Goal: Information Seeking & Learning: Check status

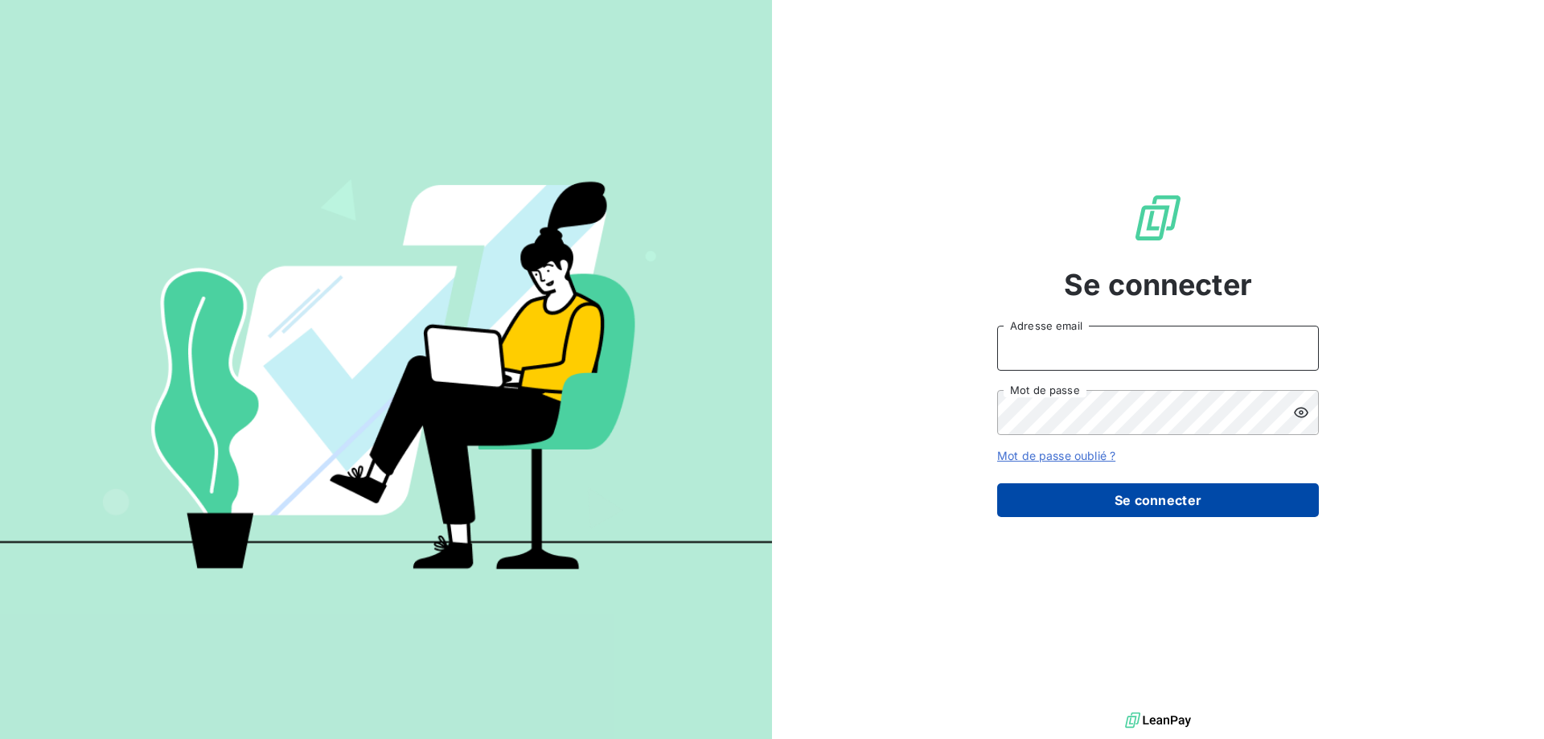
type input "[EMAIL_ADDRESS][DOMAIN_NAME]"
click at [1114, 510] on button "Se connecter" at bounding box center [1158, 500] width 322 height 34
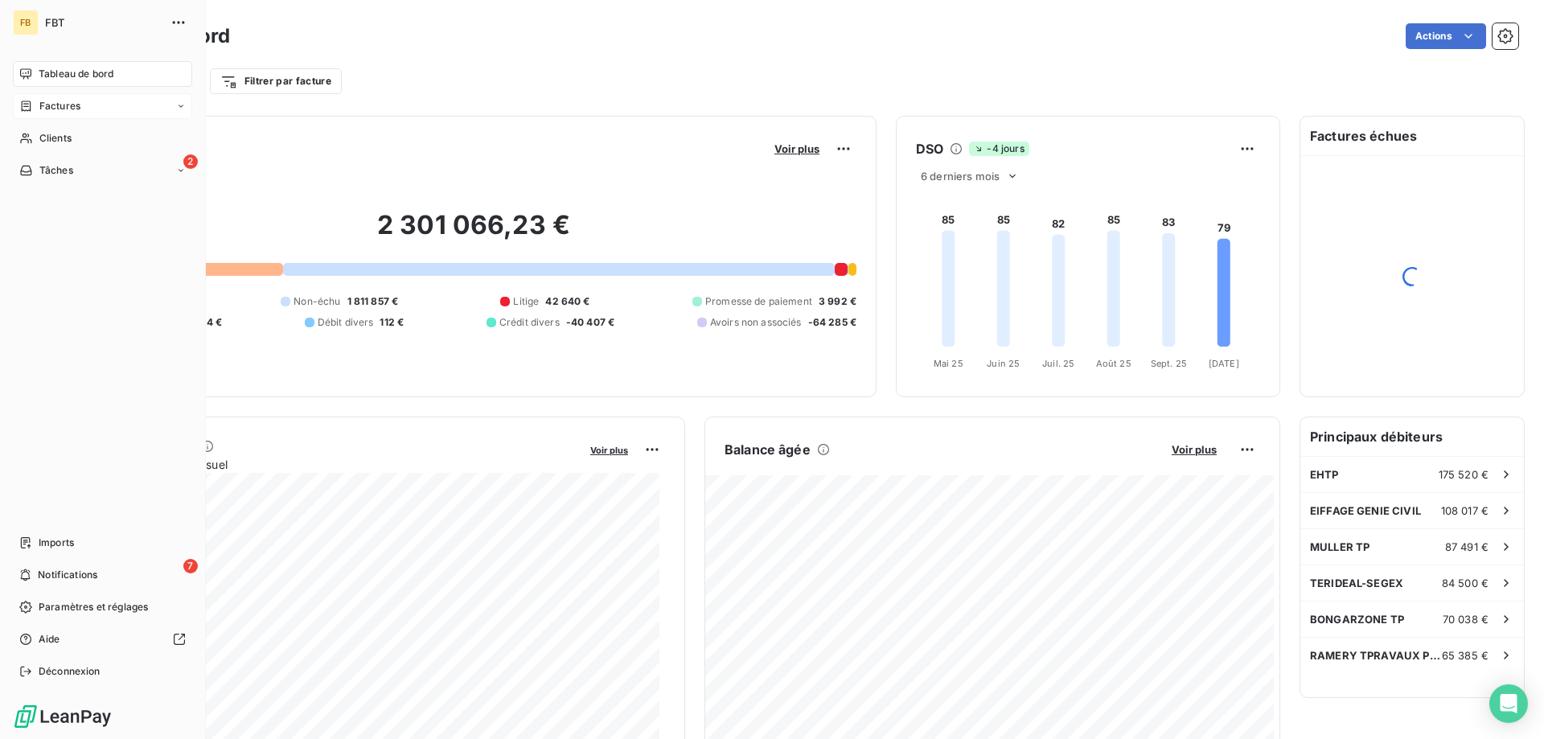
click at [44, 105] on span "Factures" at bounding box center [59, 106] width 41 height 14
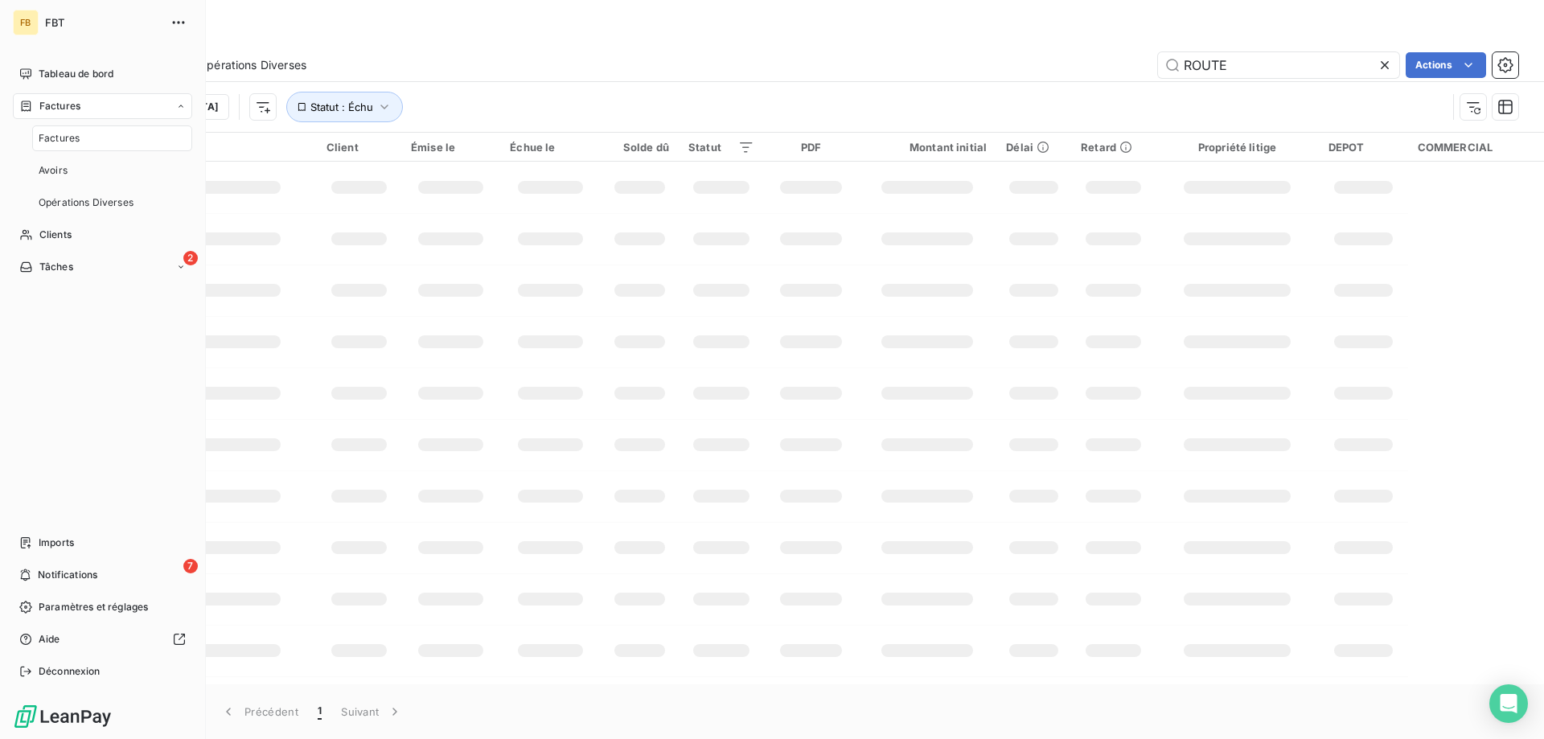
click at [68, 144] on span "Factures" at bounding box center [59, 138] width 41 height 14
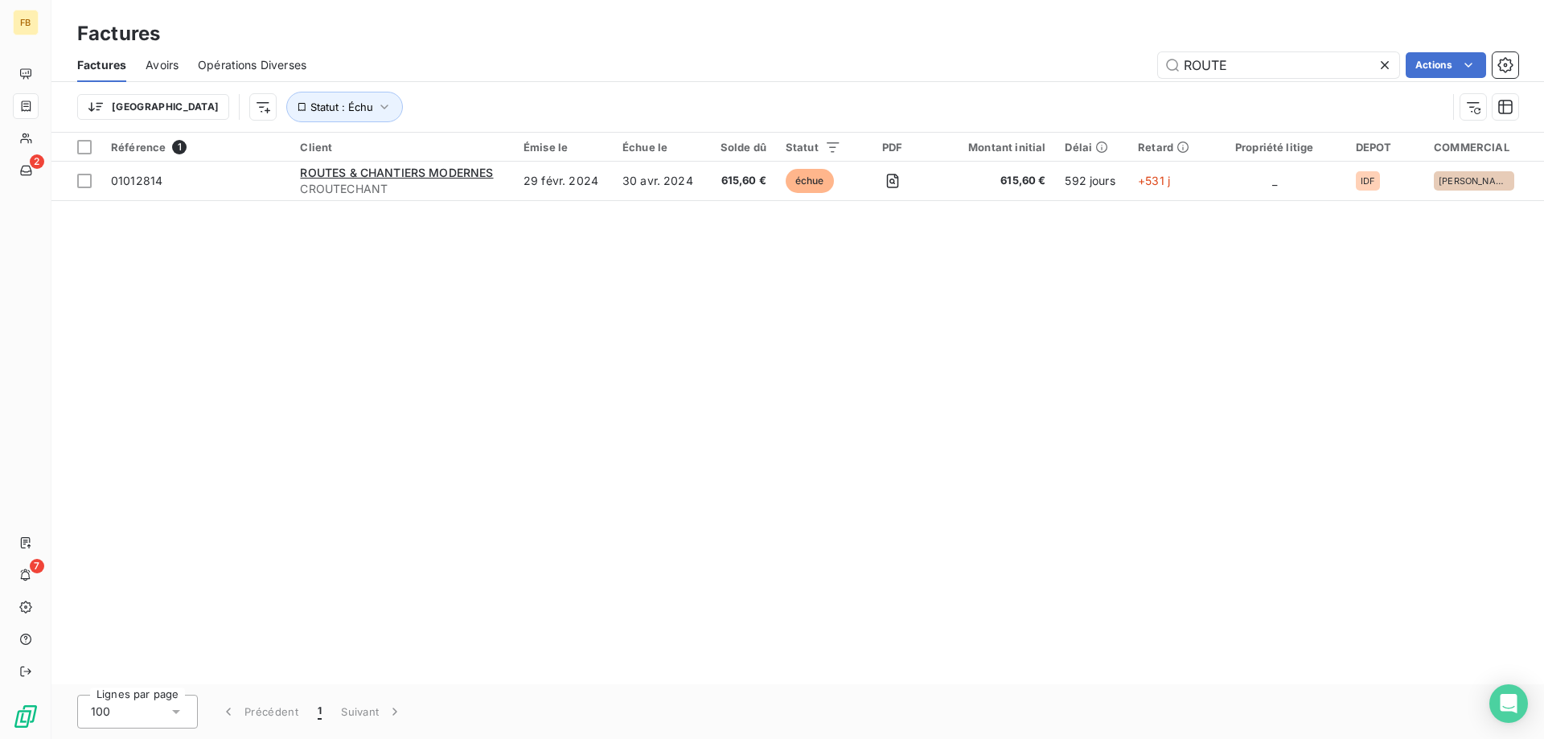
click at [1385, 58] on icon at bounding box center [1385, 65] width 16 height 16
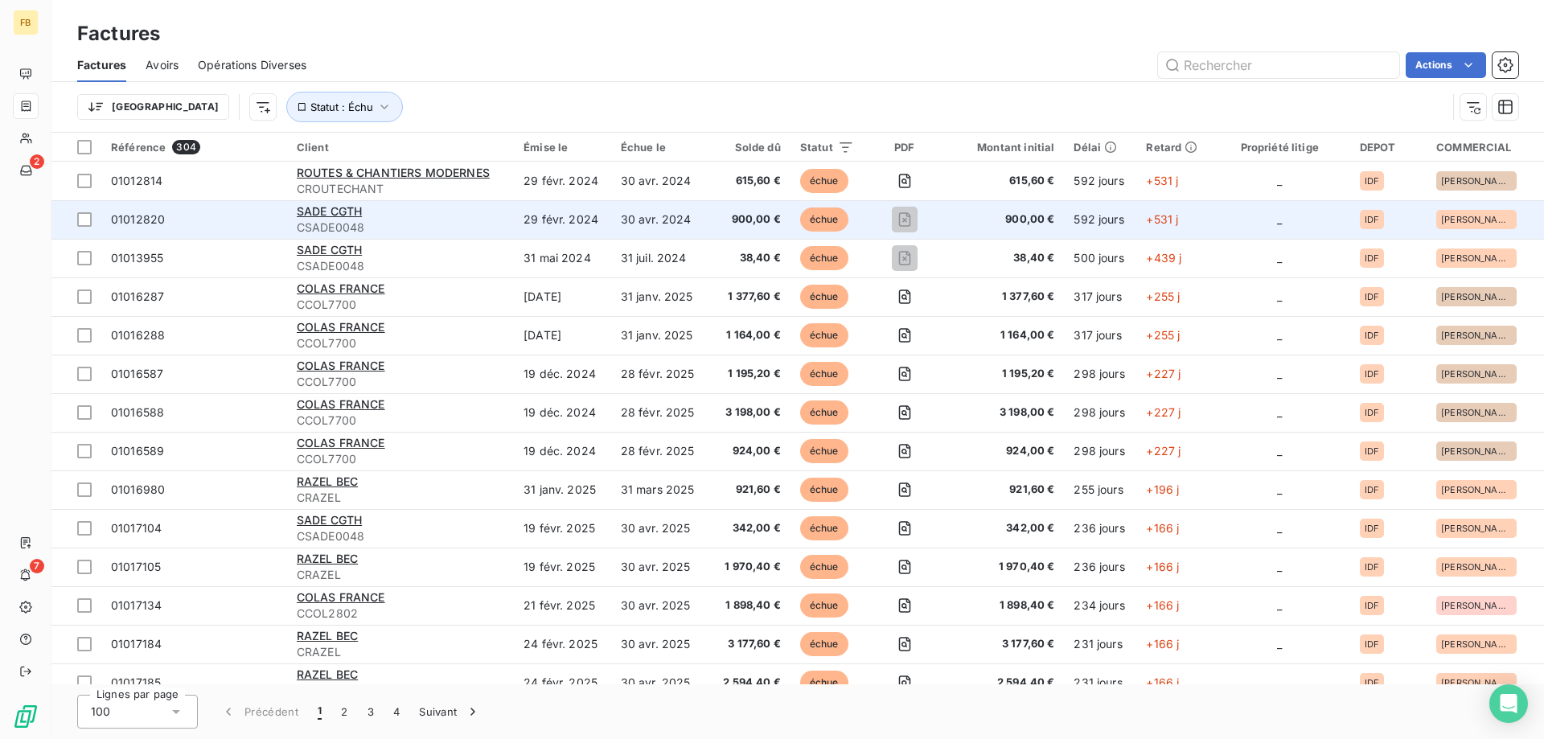
click at [421, 222] on span "CSADE0048" at bounding box center [400, 228] width 207 height 16
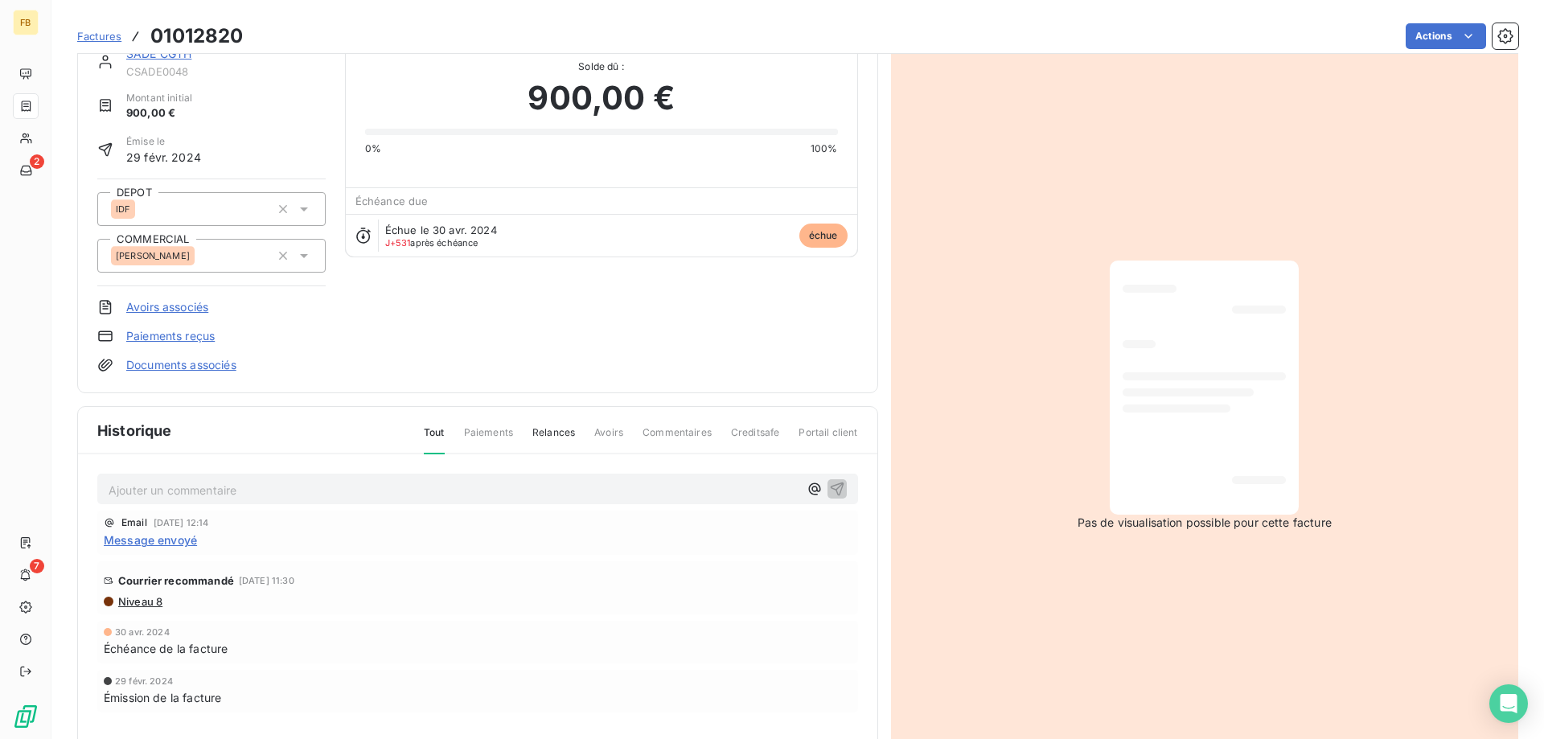
scroll to position [105, 0]
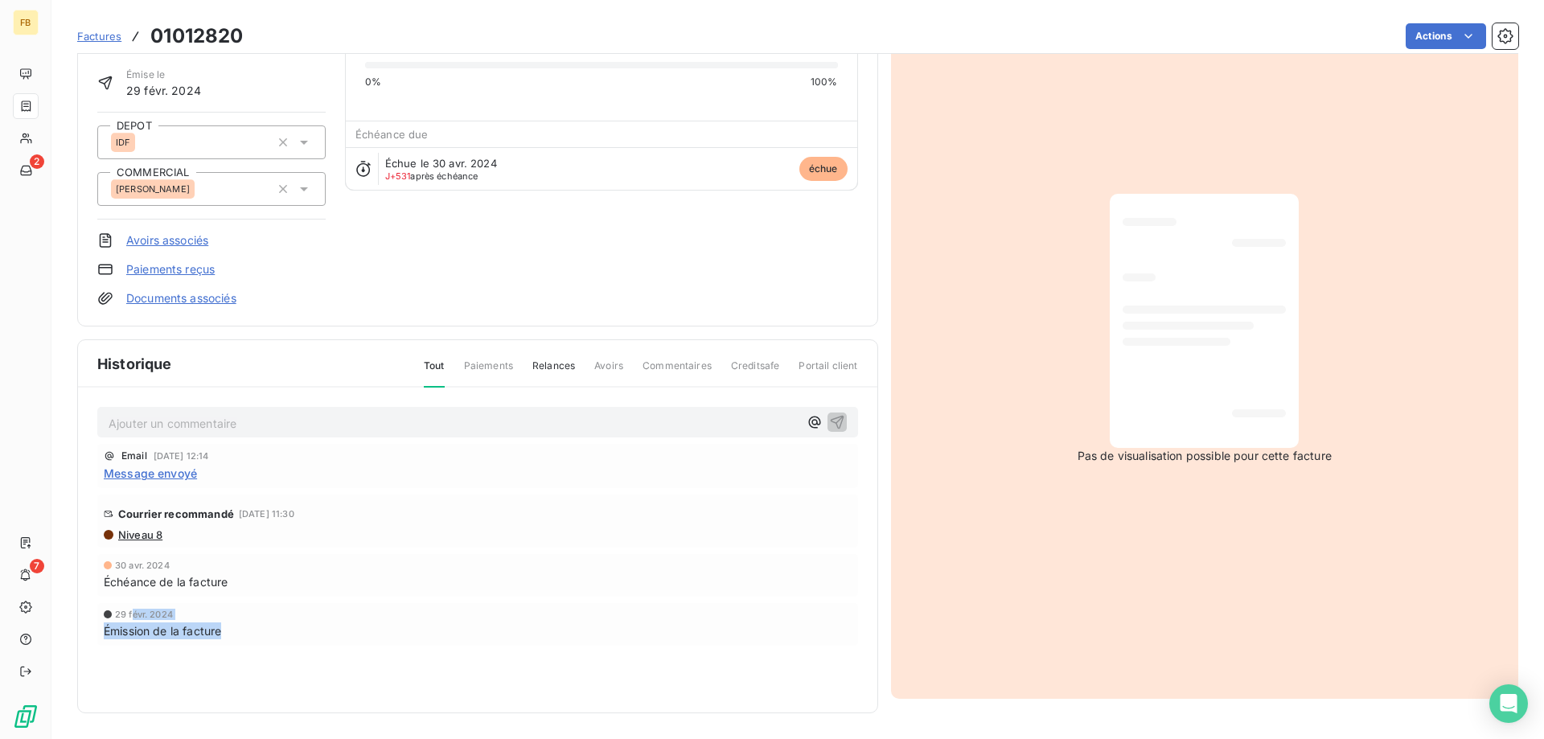
drag, startPoint x: 263, startPoint y: 629, endPoint x: 133, endPoint y: 600, distance: 132.7
click at [133, 600] on div "Email [DATE] 12:14 Message envoyé [PERSON_NAME] recommandé [DATE] 11:30 Niveau …" at bounding box center [477, 577] width 761 height 266
click at [195, 576] on span "Échéance de la facture" at bounding box center [166, 581] width 124 height 17
click at [241, 530] on div "Niveau 8" at bounding box center [478, 534] width 748 height 13
drag, startPoint x: 271, startPoint y: 526, endPoint x: 232, endPoint y: 519, distance: 39.9
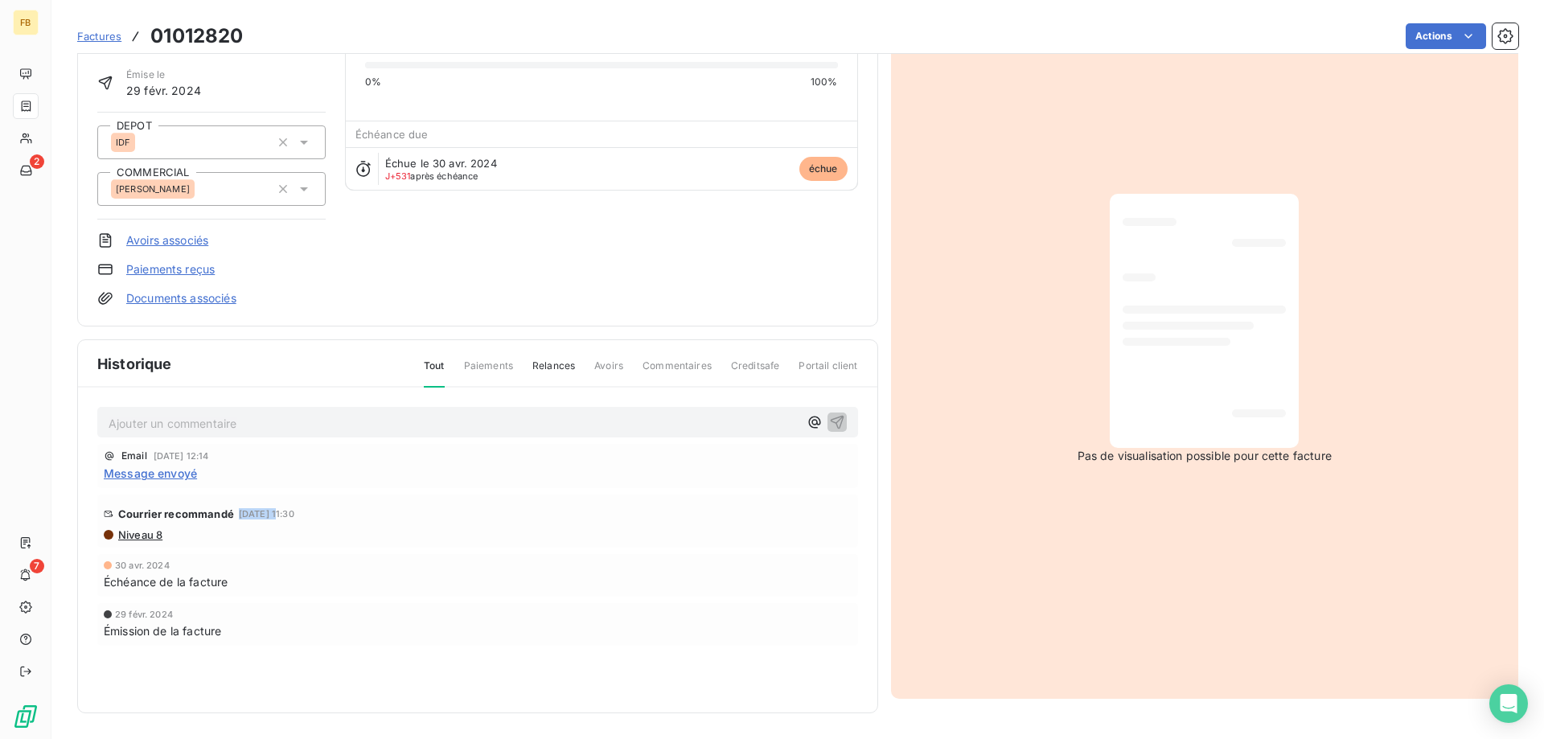
click at [232, 519] on div "Courrier recommandé [DATE] 11:30" at bounding box center [478, 514] width 748 height 26
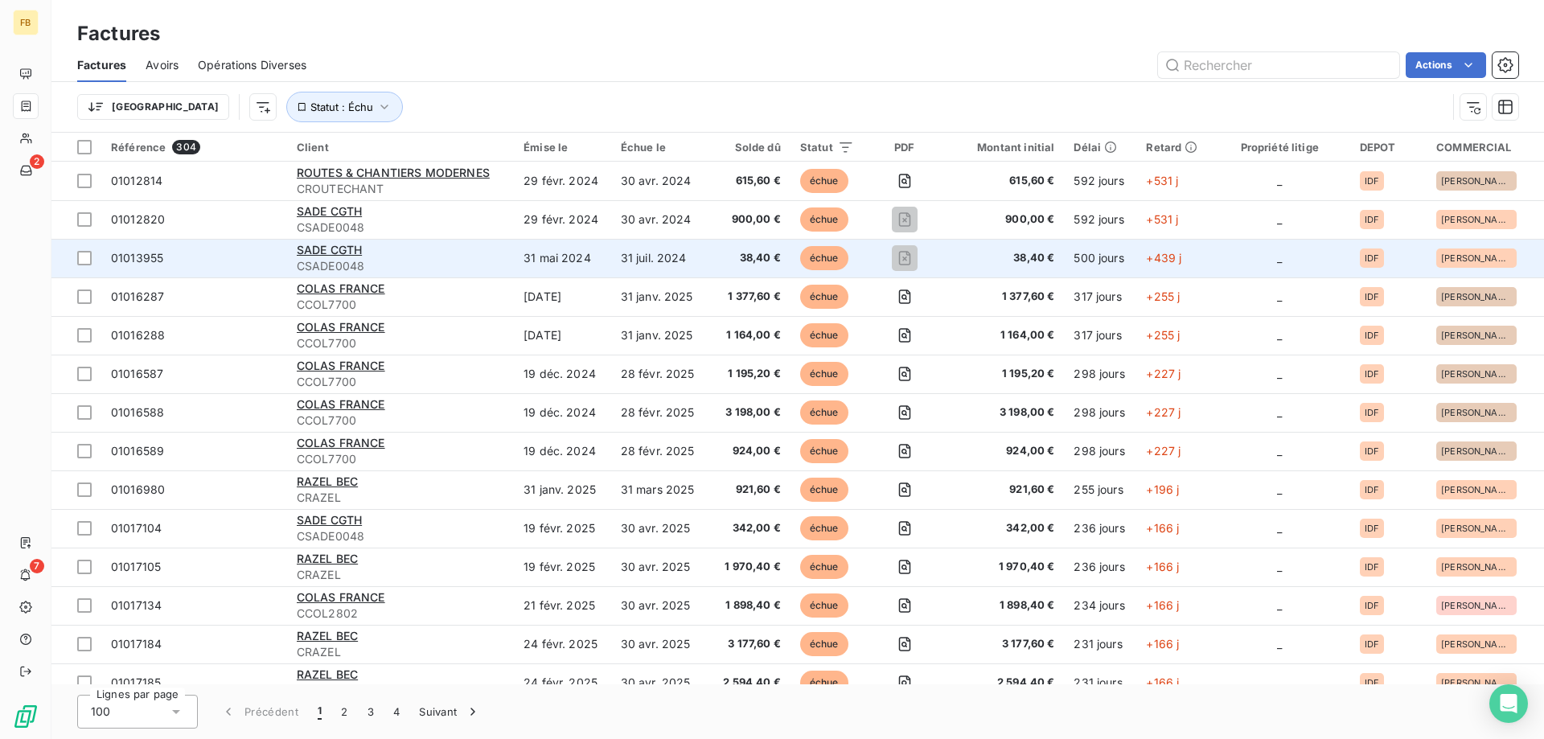
click at [490, 264] on span "CSADE0048" at bounding box center [400, 266] width 207 height 16
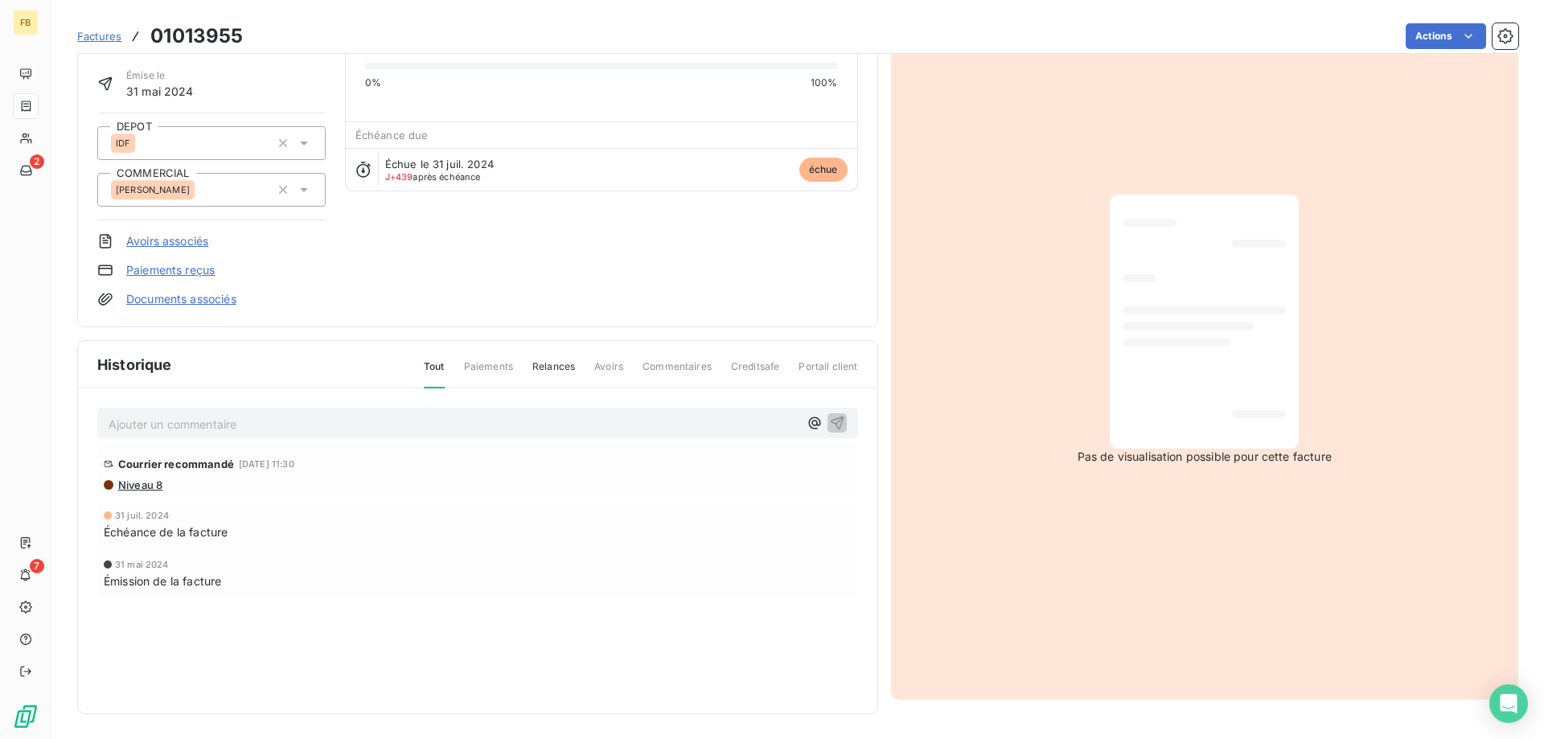
scroll to position [105, 0]
click at [508, 365] on span "Paiements" at bounding box center [488, 372] width 49 height 27
click at [464, 364] on span "Paiements" at bounding box center [488, 372] width 49 height 27
click at [471, 364] on span "Paiements" at bounding box center [488, 372] width 49 height 27
click at [700, 363] on span "Commentaires" at bounding box center [676, 372] width 69 height 27
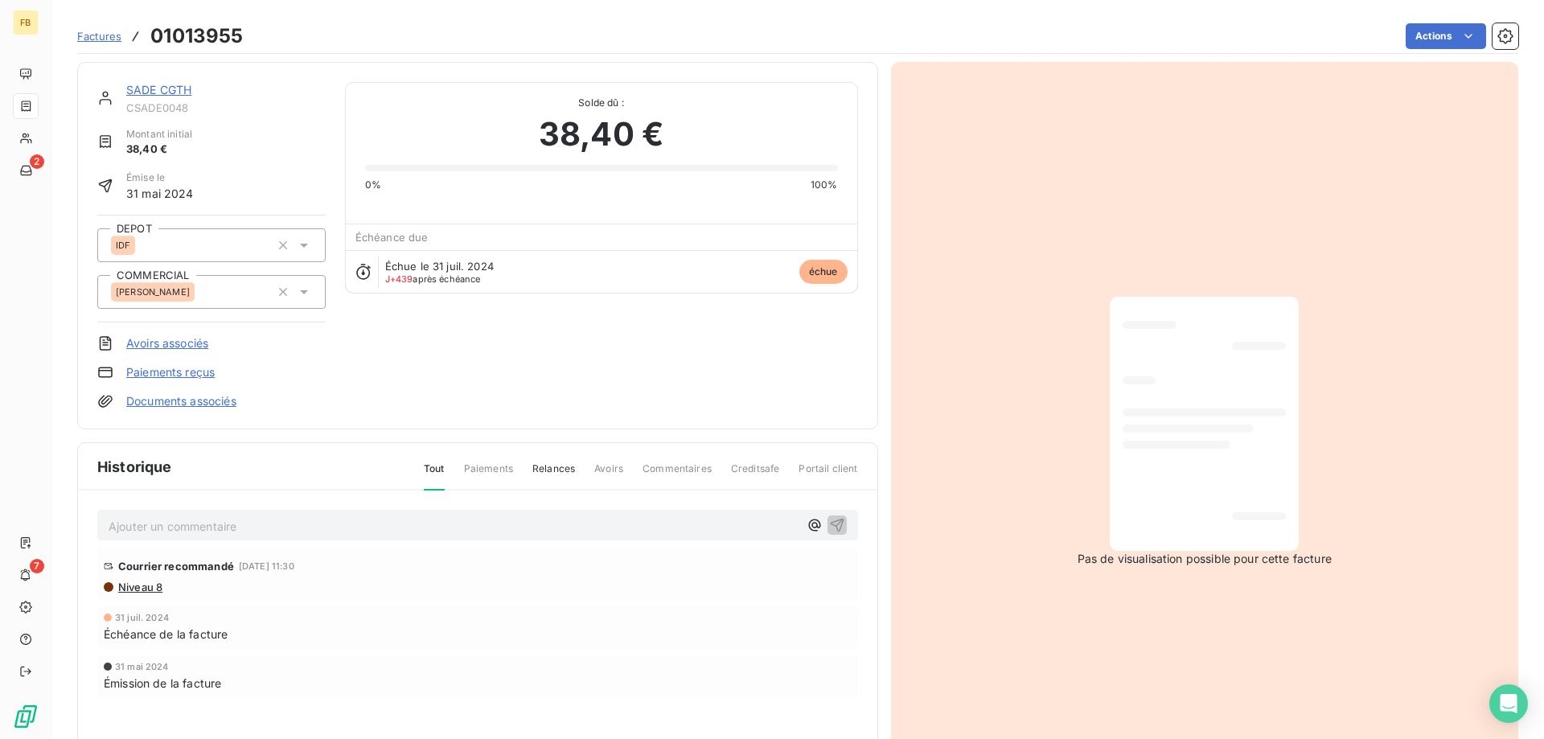
scroll to position [0, 0]
click at [199, 400] on link "Documents associés" at bounding box center [181, 402] width 110 height 16
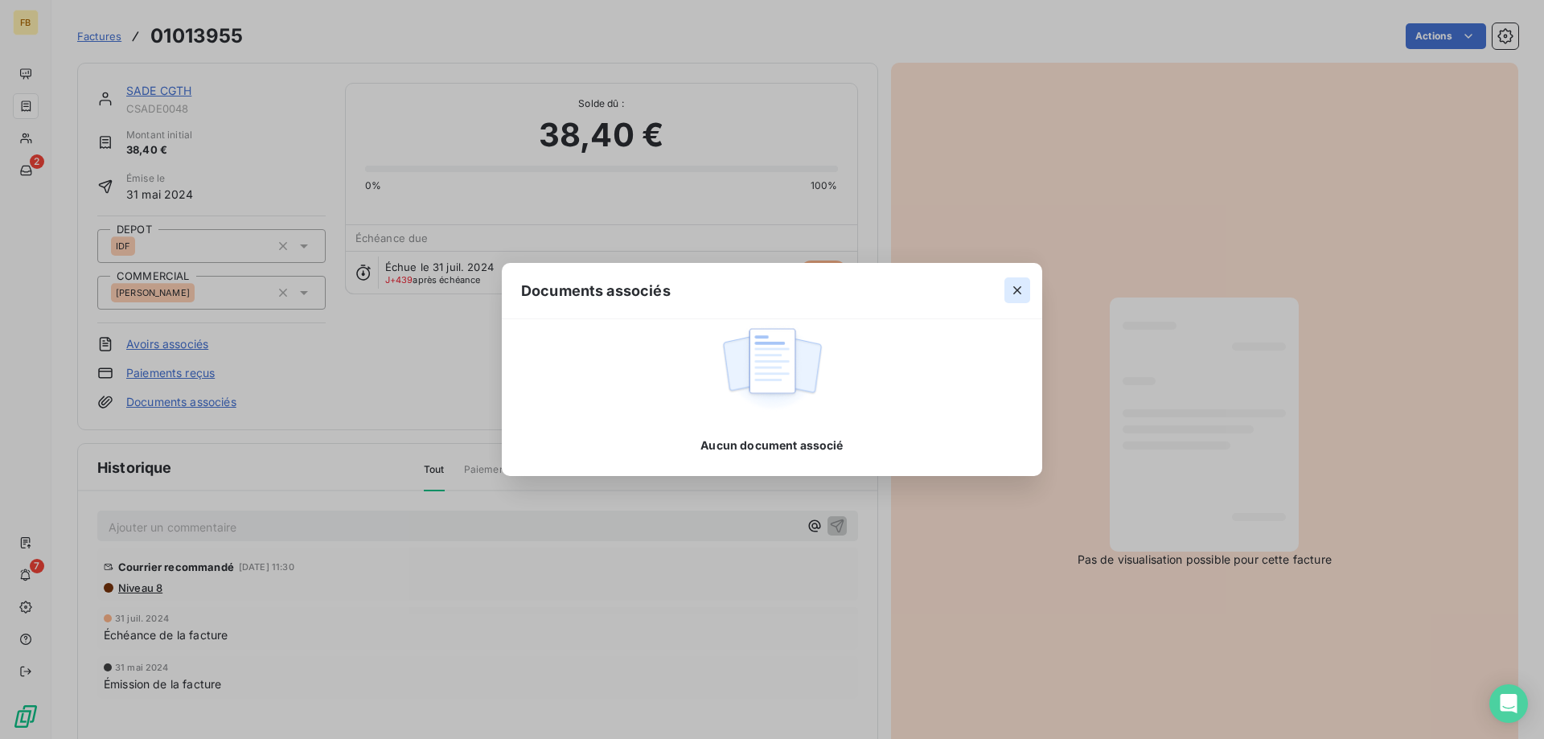
click at [1004, 288] on div at bounding box center [1017, 290] width 50 height 55
click at [1021, 287] on icon "button" at bounding box center [1017, 290] width 16 height 16
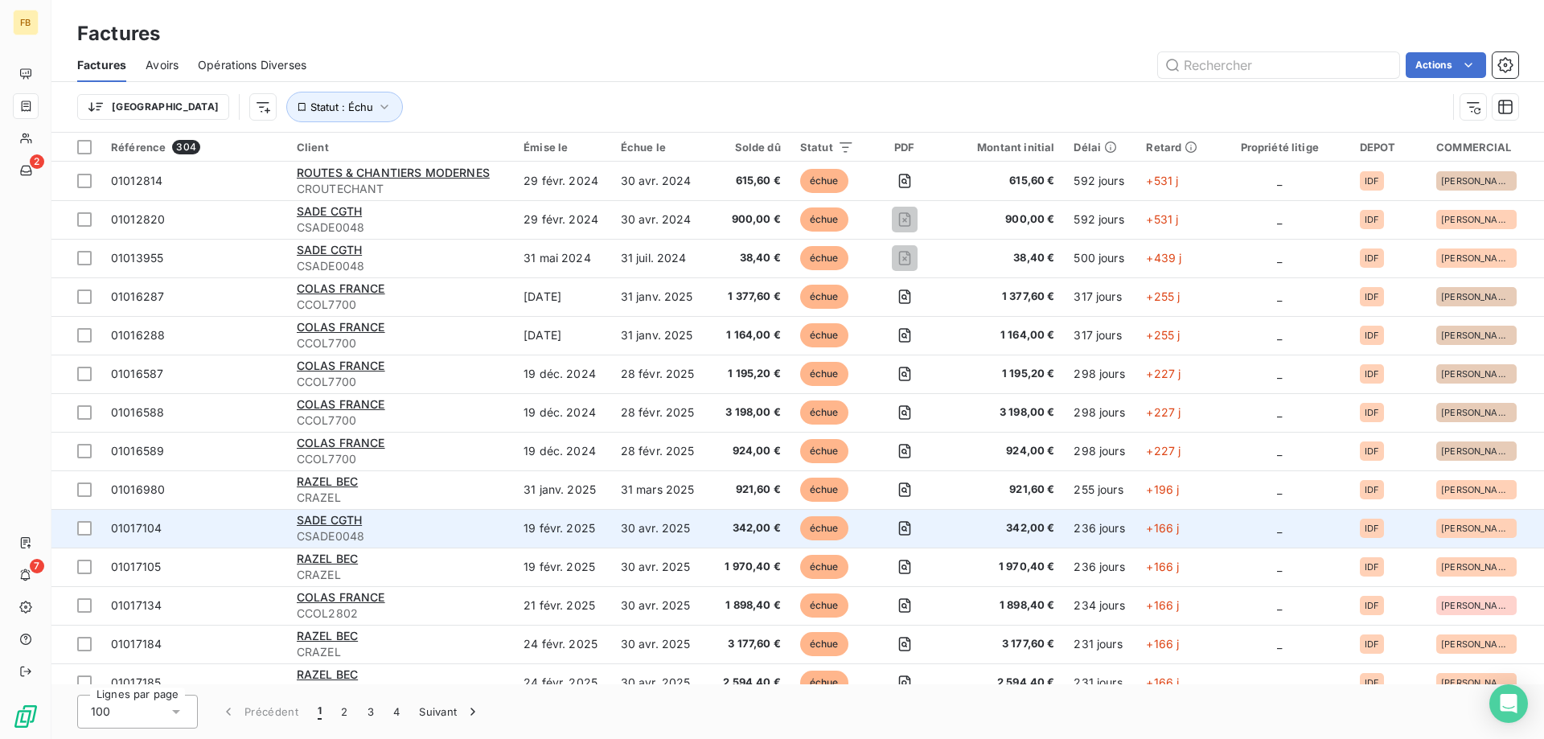
click at [535, 539] on td "19 févr. 2025" at bounding box center [562, 528] width 97 height 39
click at [339, 516] on span "SADE CGTH" at bounding box center [329, 520] width 65 height 14
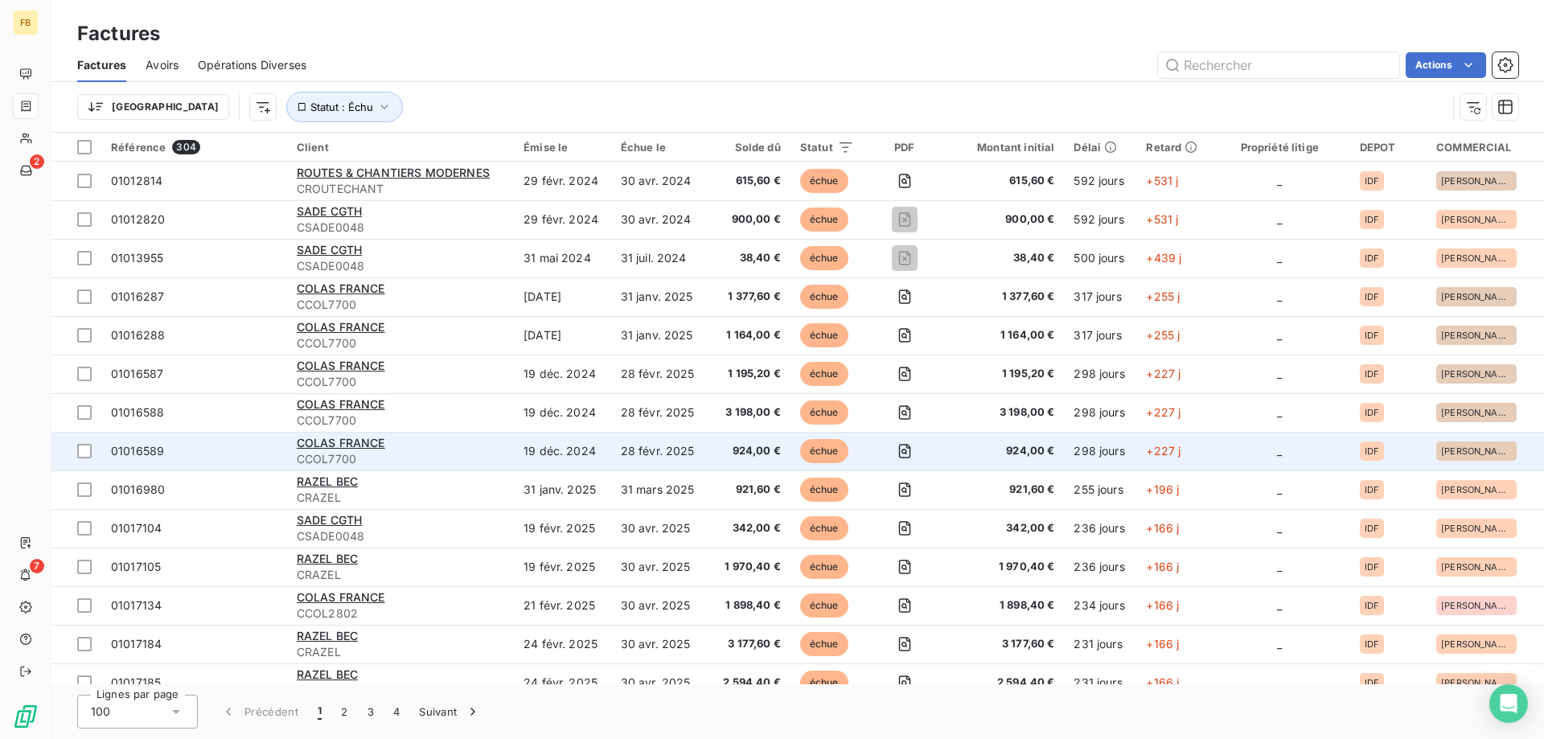
click at [407, 446] on div "COLAS FRANCE" at bounding box center [400, 443] width 207 height 16
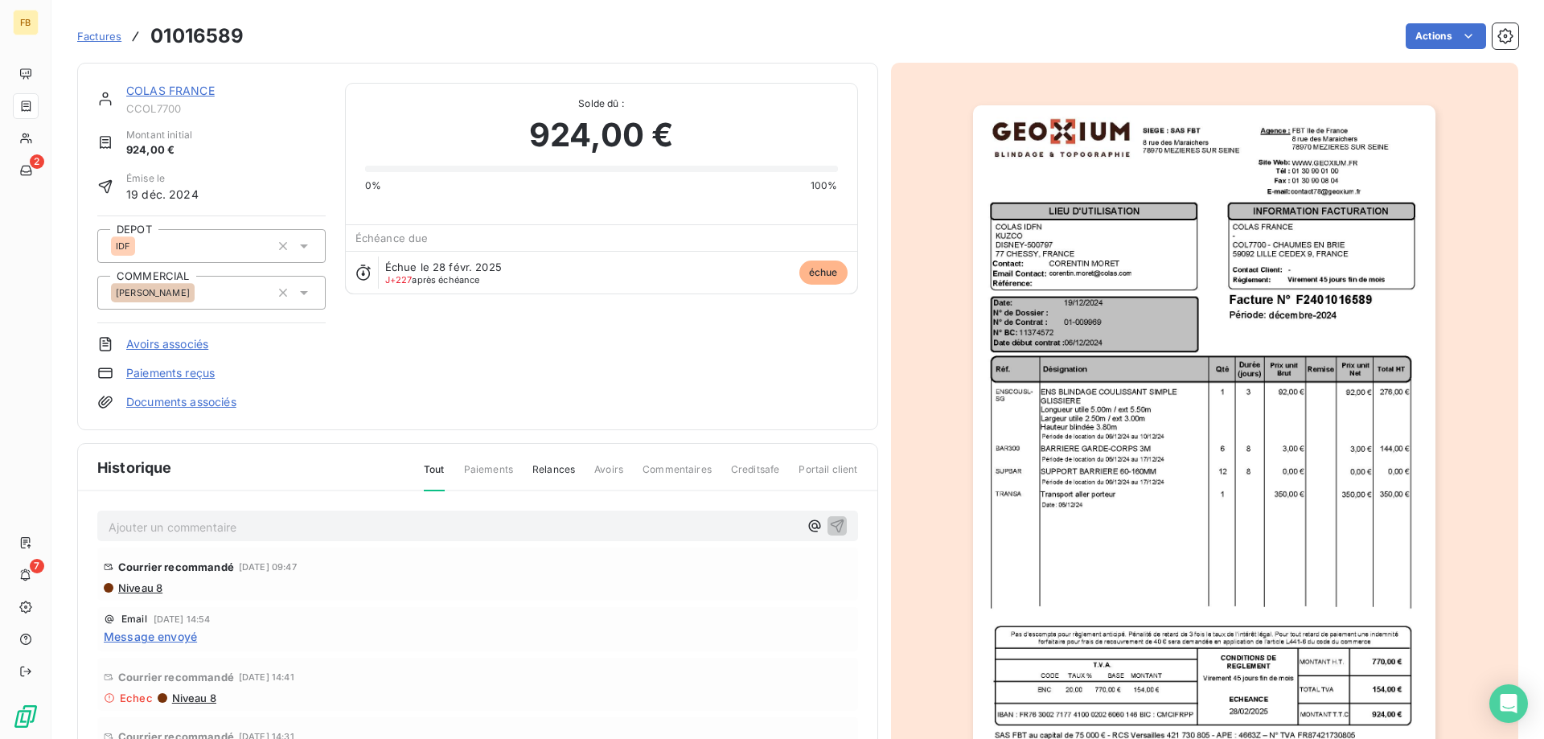
click at [196, 91] on link "COLAS FRANCE" at bounding box center [170, 91] width 88 height 14
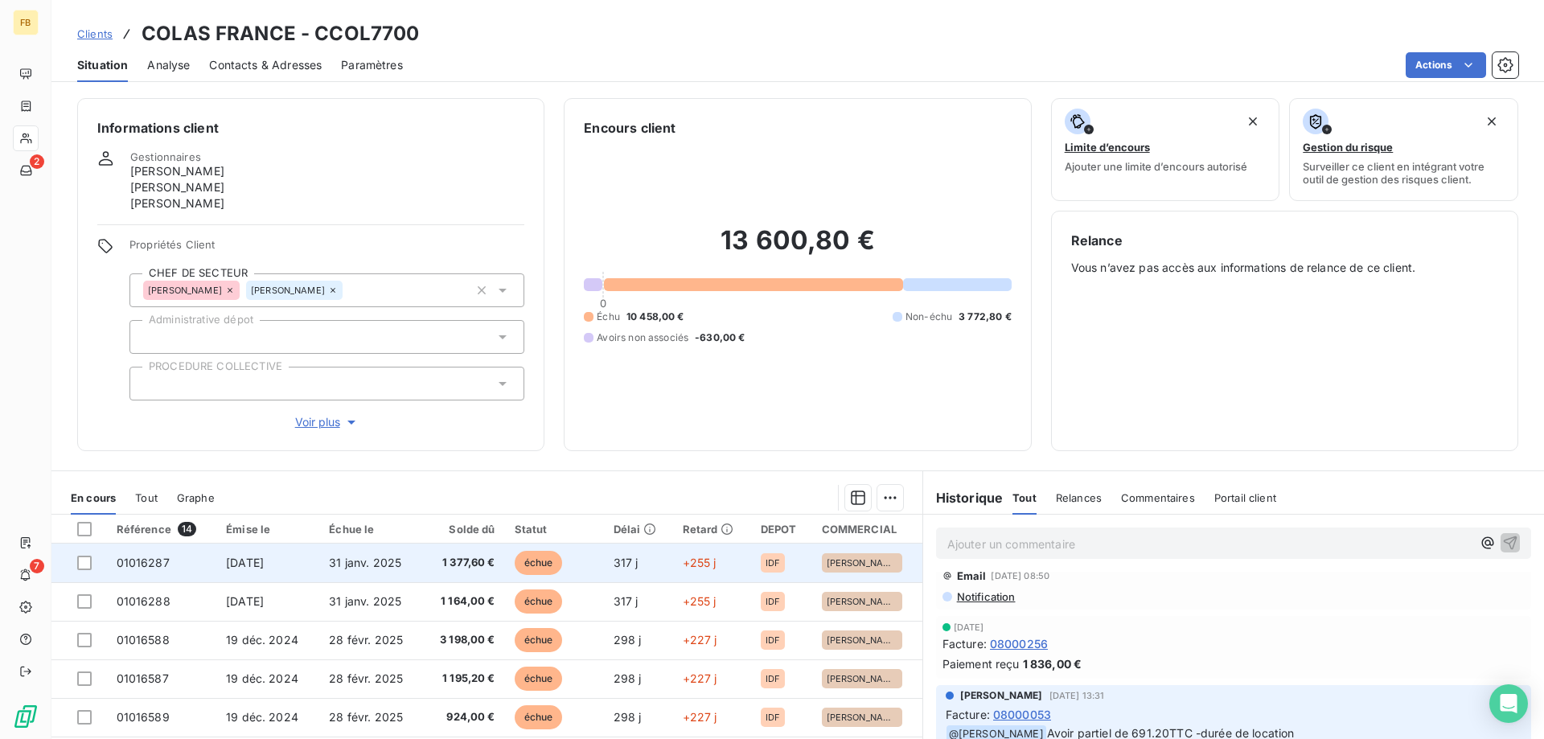
click at [418, 573] on td "31 janv. 2025" at bounding box center [370, 563] width 103 height 39
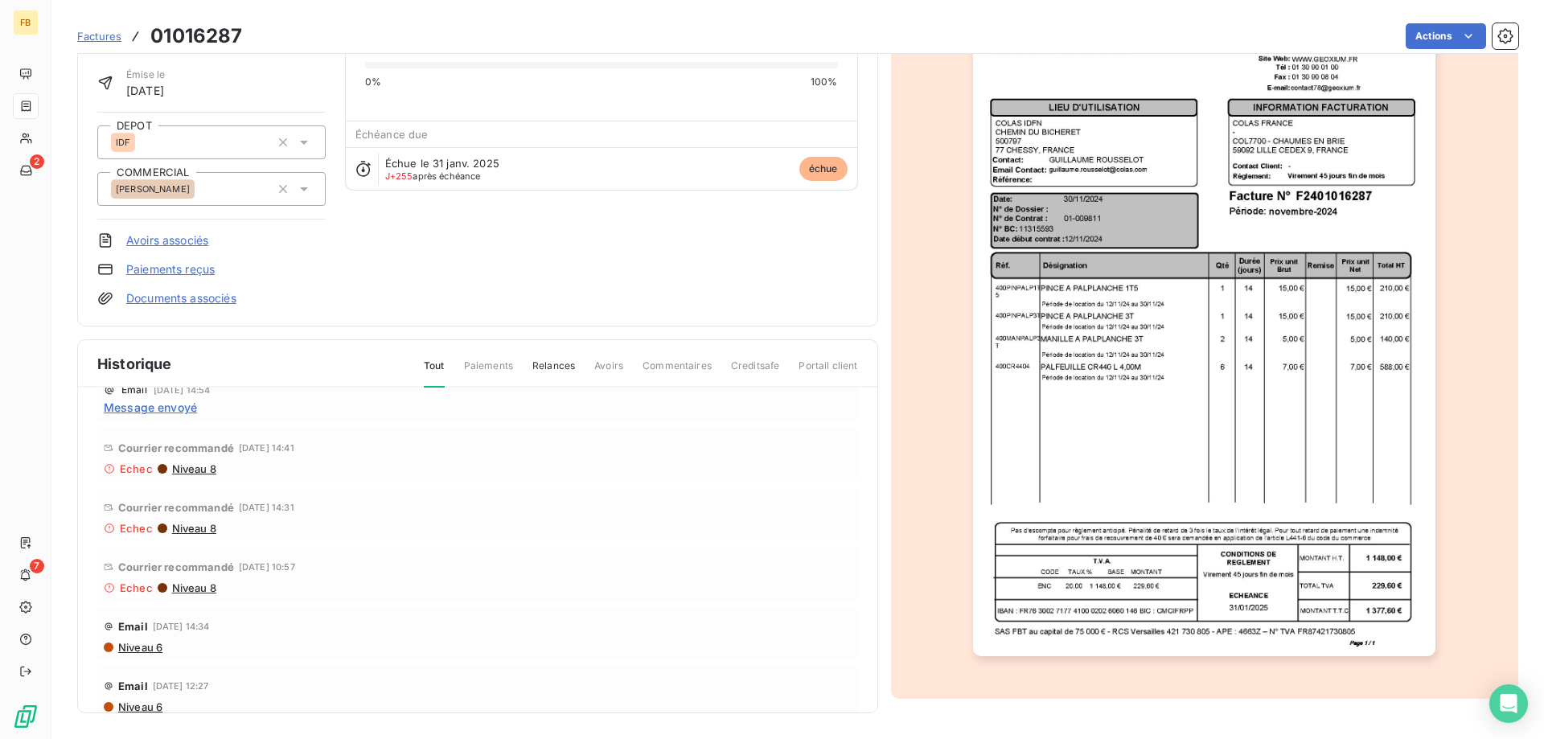
scroll to position [322, 0]
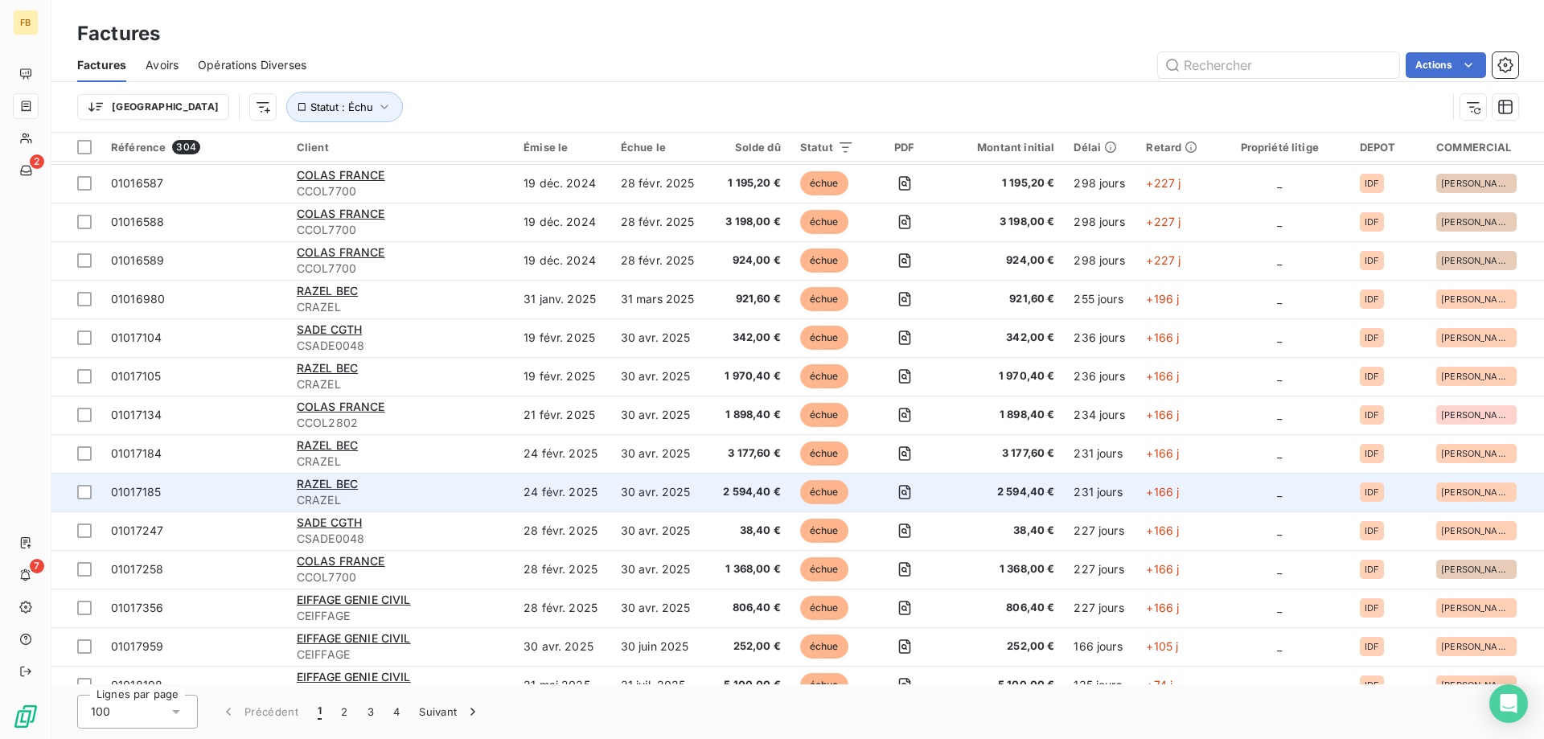
scroll to position [241, 0]
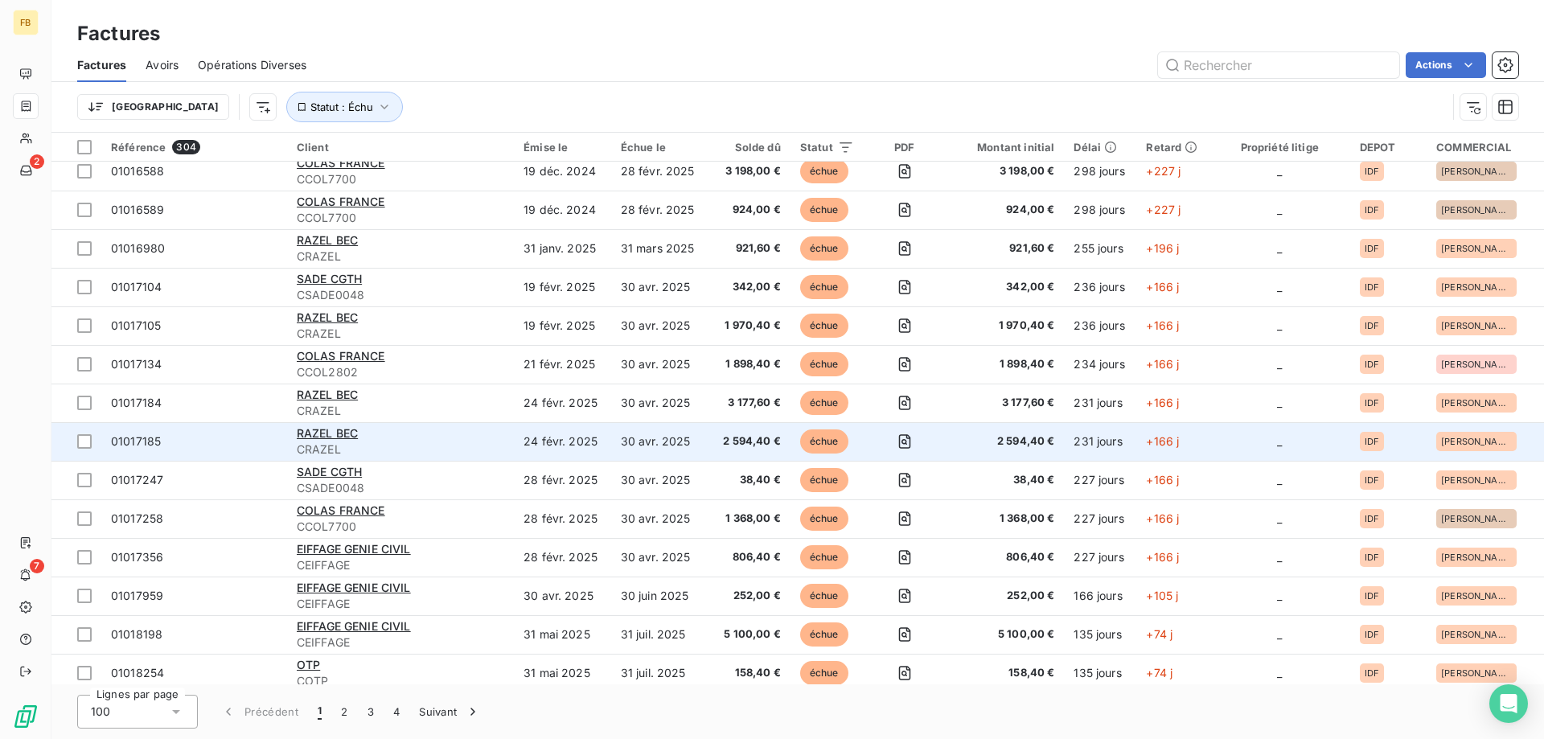
click at [383, 429] on div "RAZEL BEC" at bounding box center [400, 433] width 207 height 16
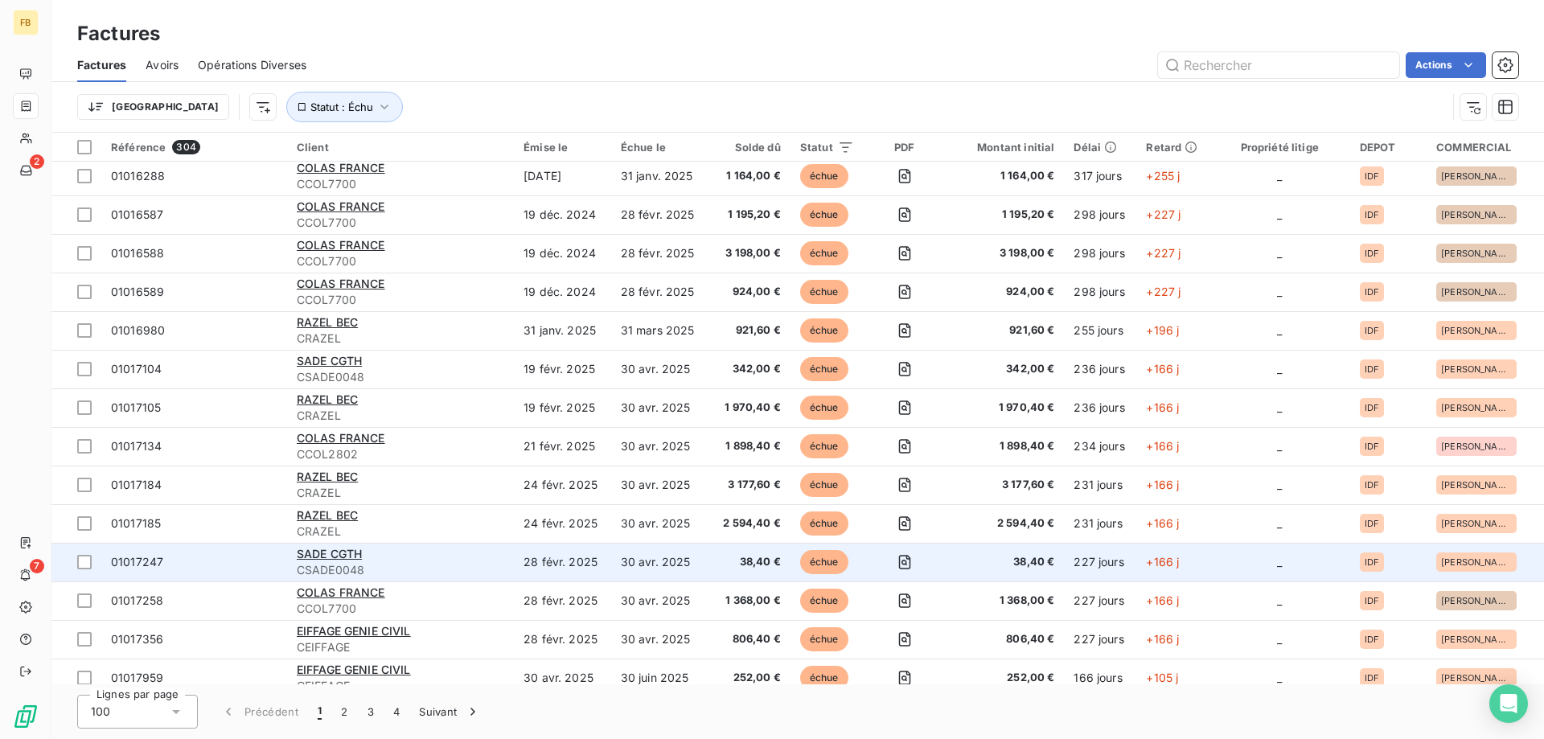
scroll to position [161, 0]
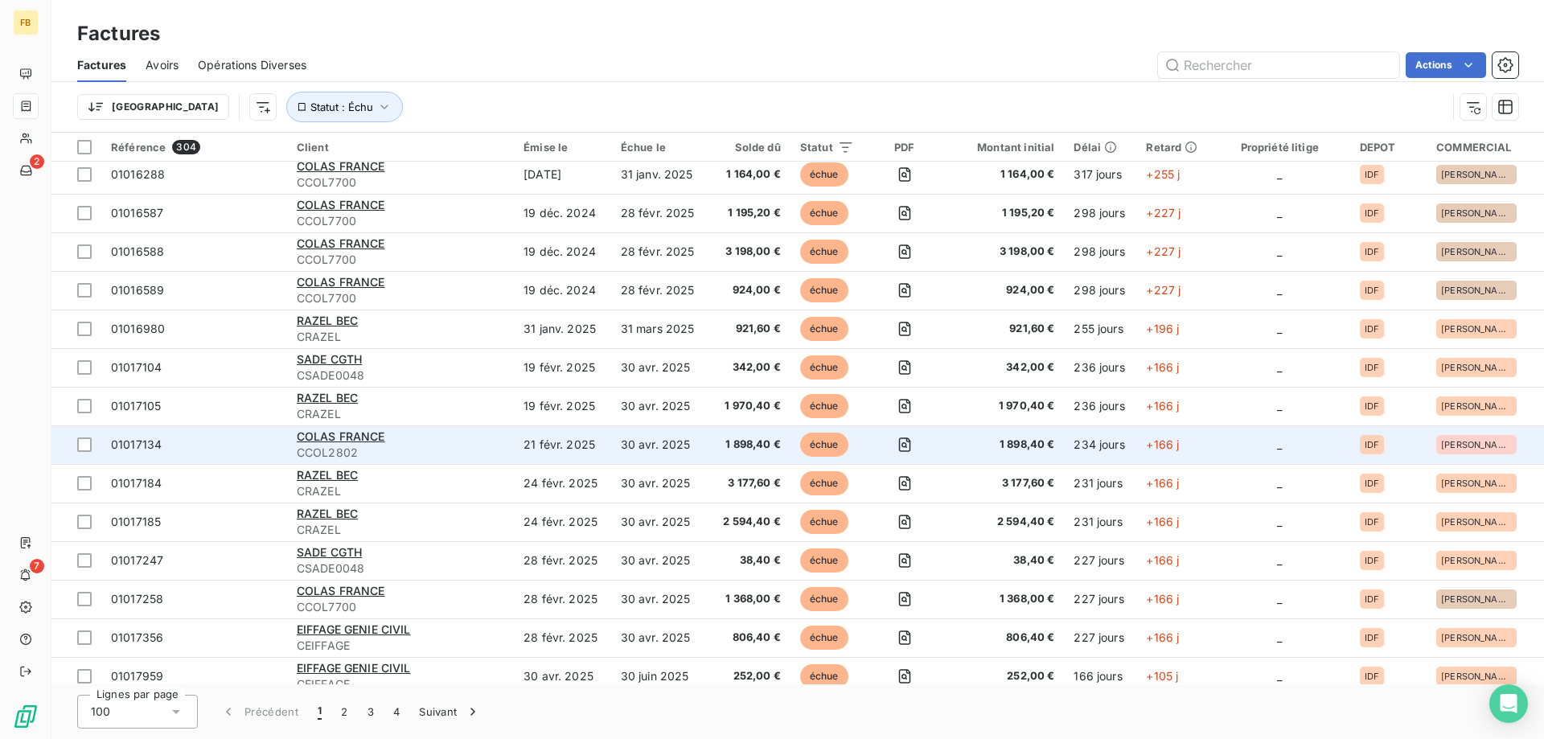
click at [451, 448] on span "CCOL2802" at bounding box center [400, 453] width 207 height 16
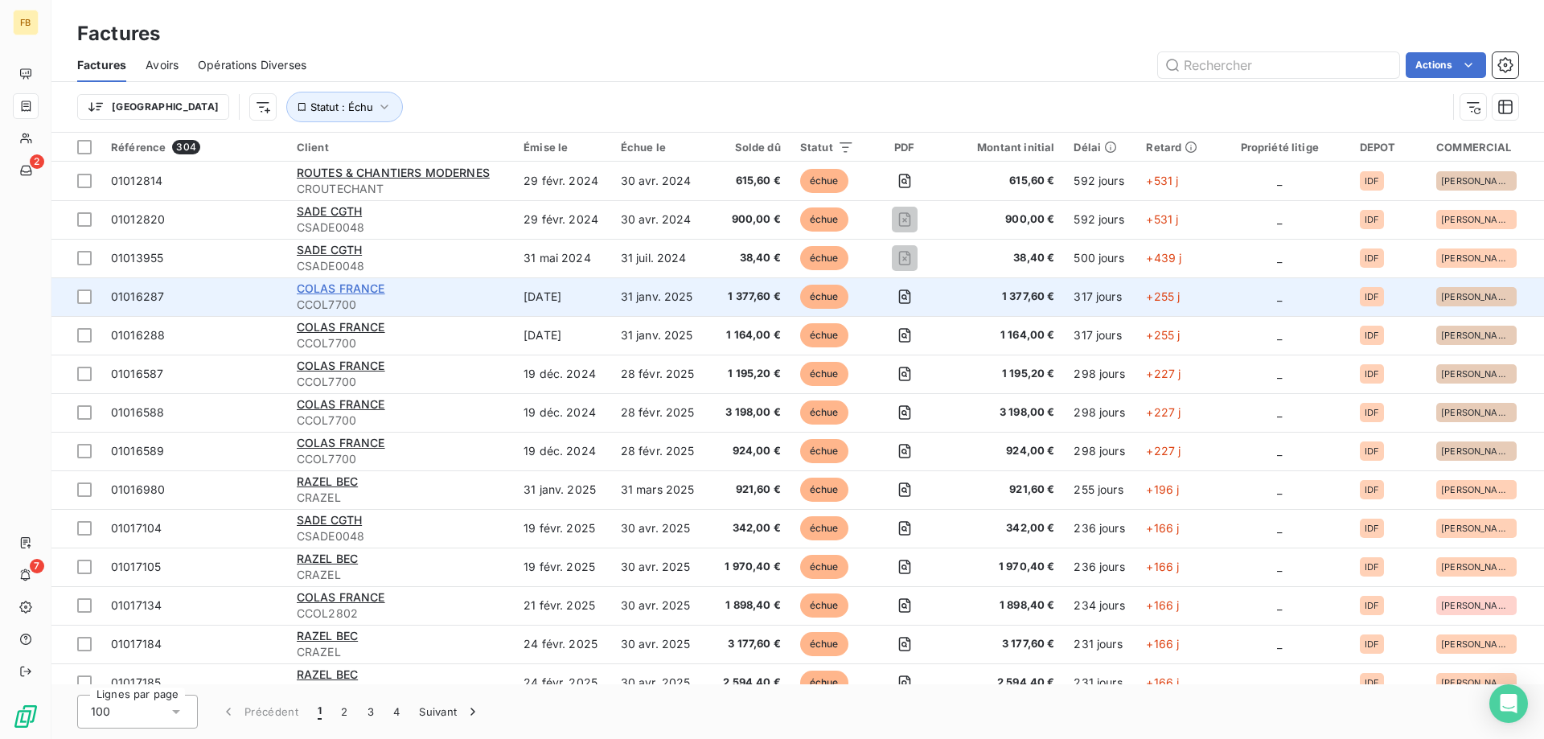
click at [384, 288] on span "COLAS FRANCE" at bounding box center [341, 288] width 88 height 14
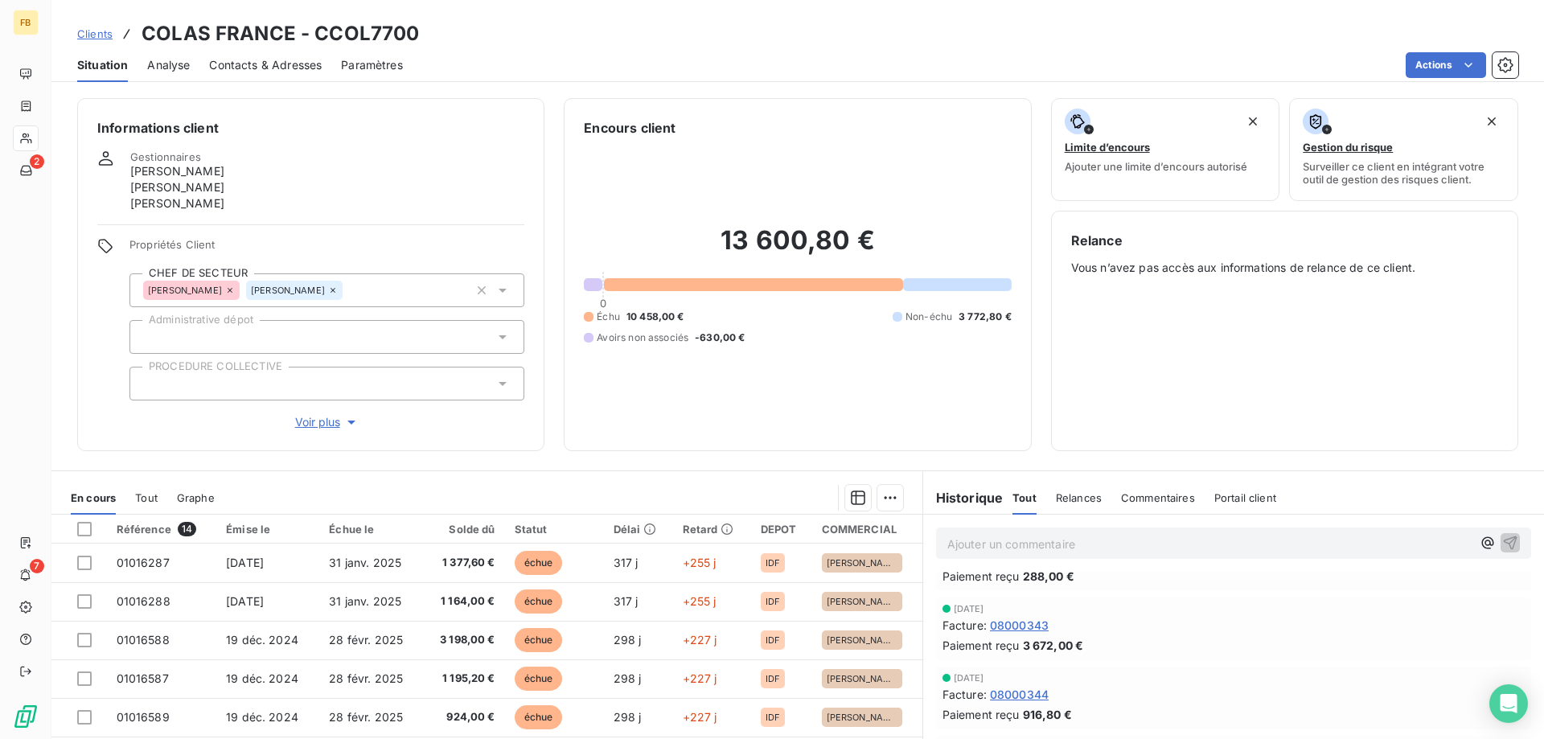
scroll to position [322, 0]
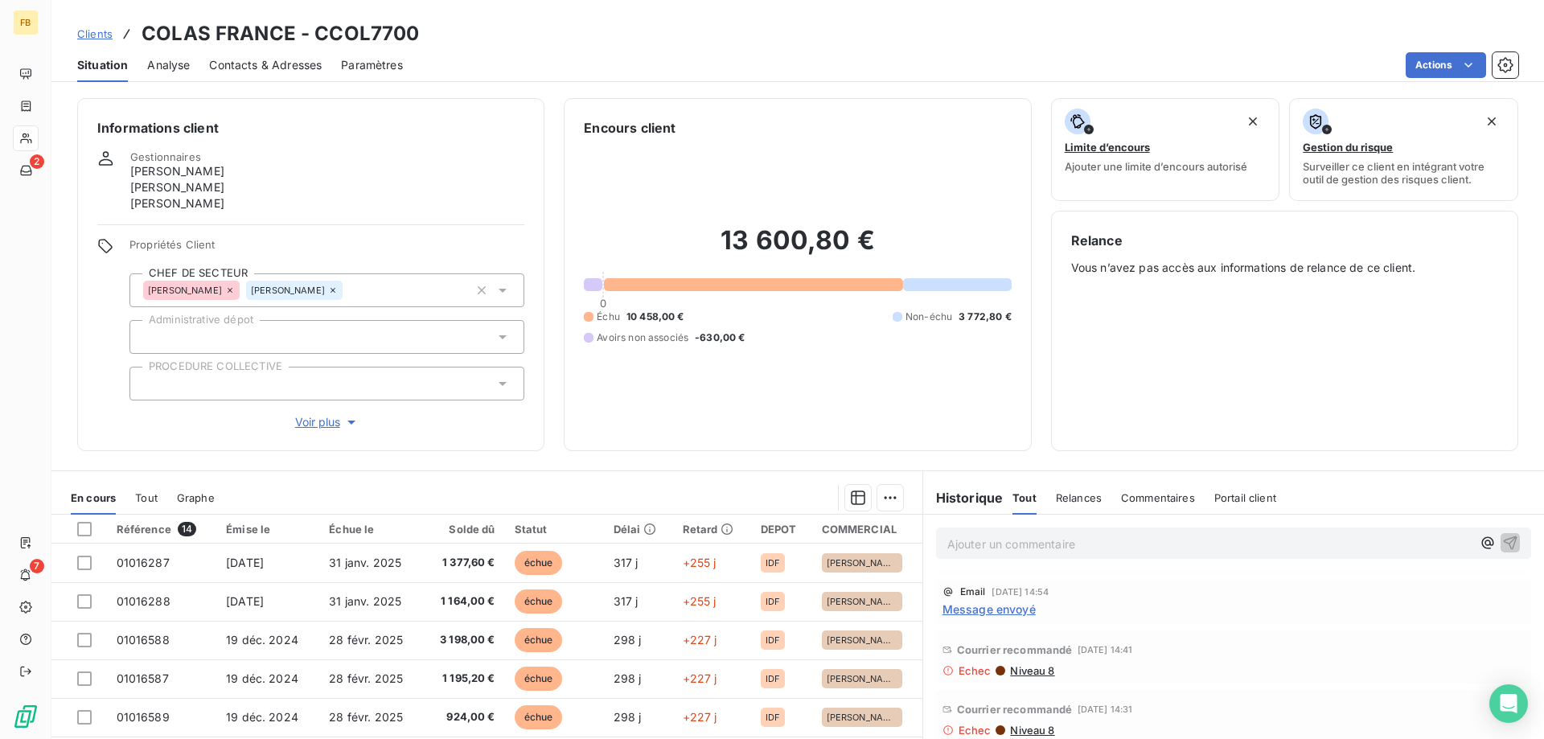
click at [1246, 438] on div "Relance Vous n’avez pas accès aux informations de relance de ce client." at bounding box center [1284, 331] width 467 height 240
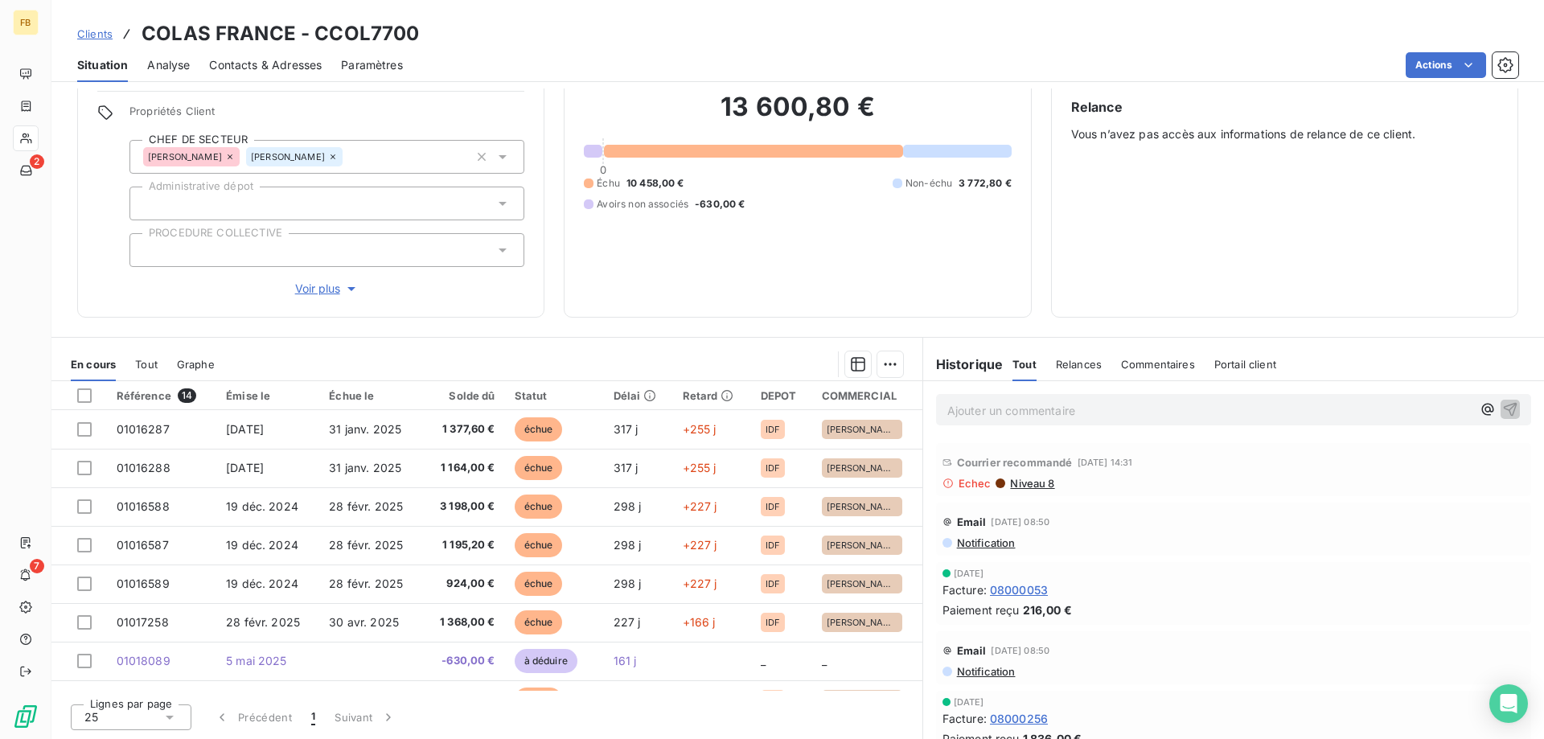
scroll to position [0, 0]
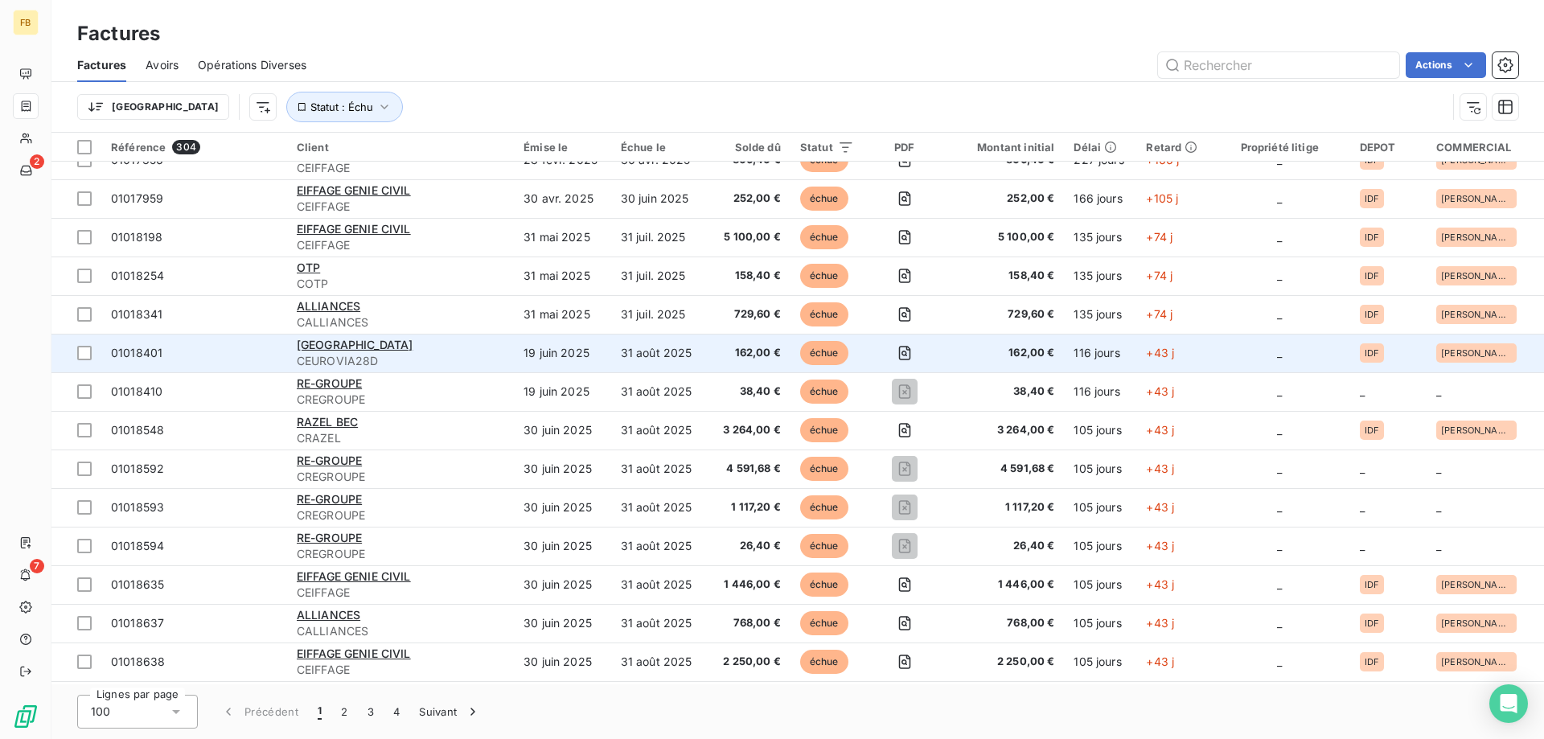
scroll to position [643, 0]
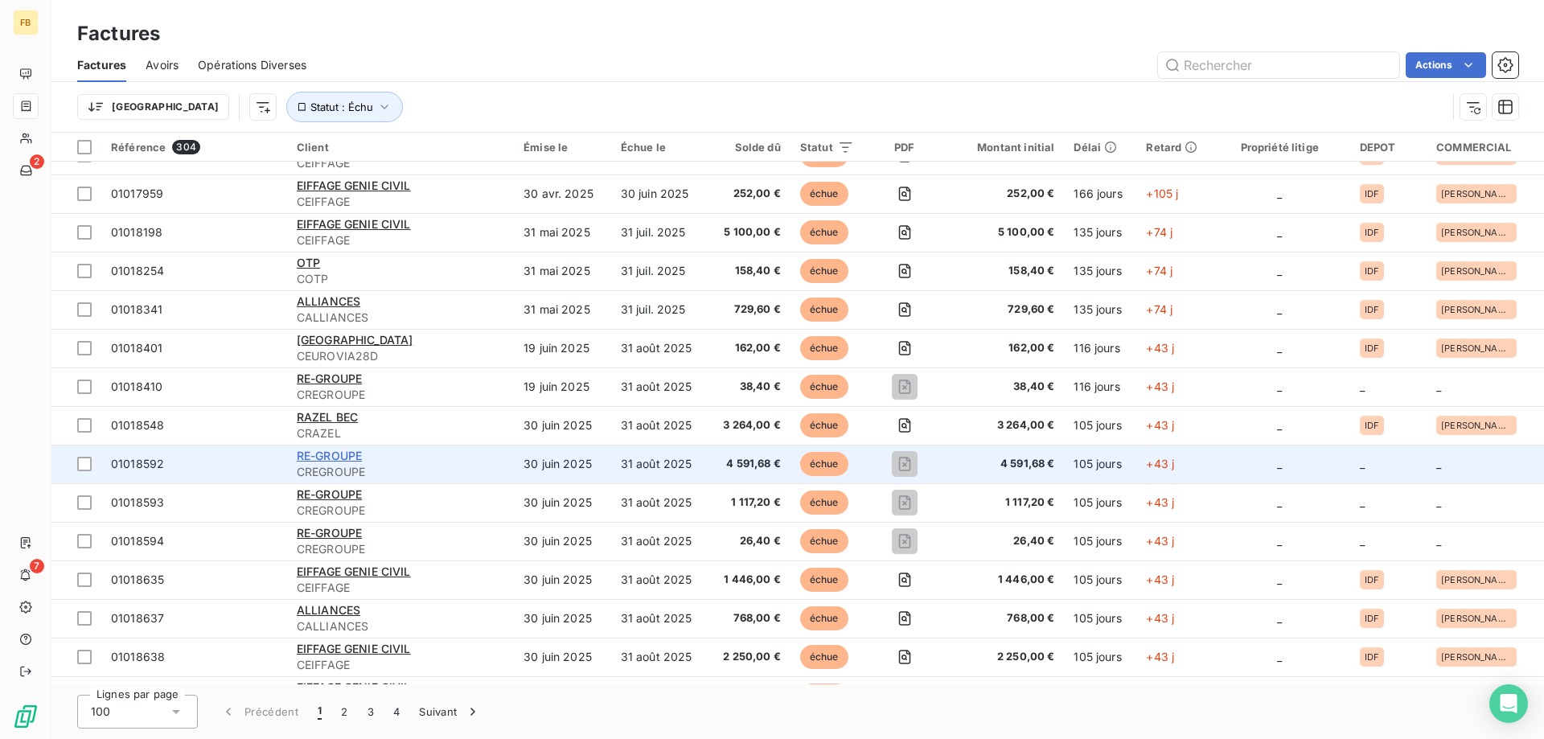
click at [329, 460] on span "RE-GROUPE" at bounding box center [329, 456] width 65 height 14
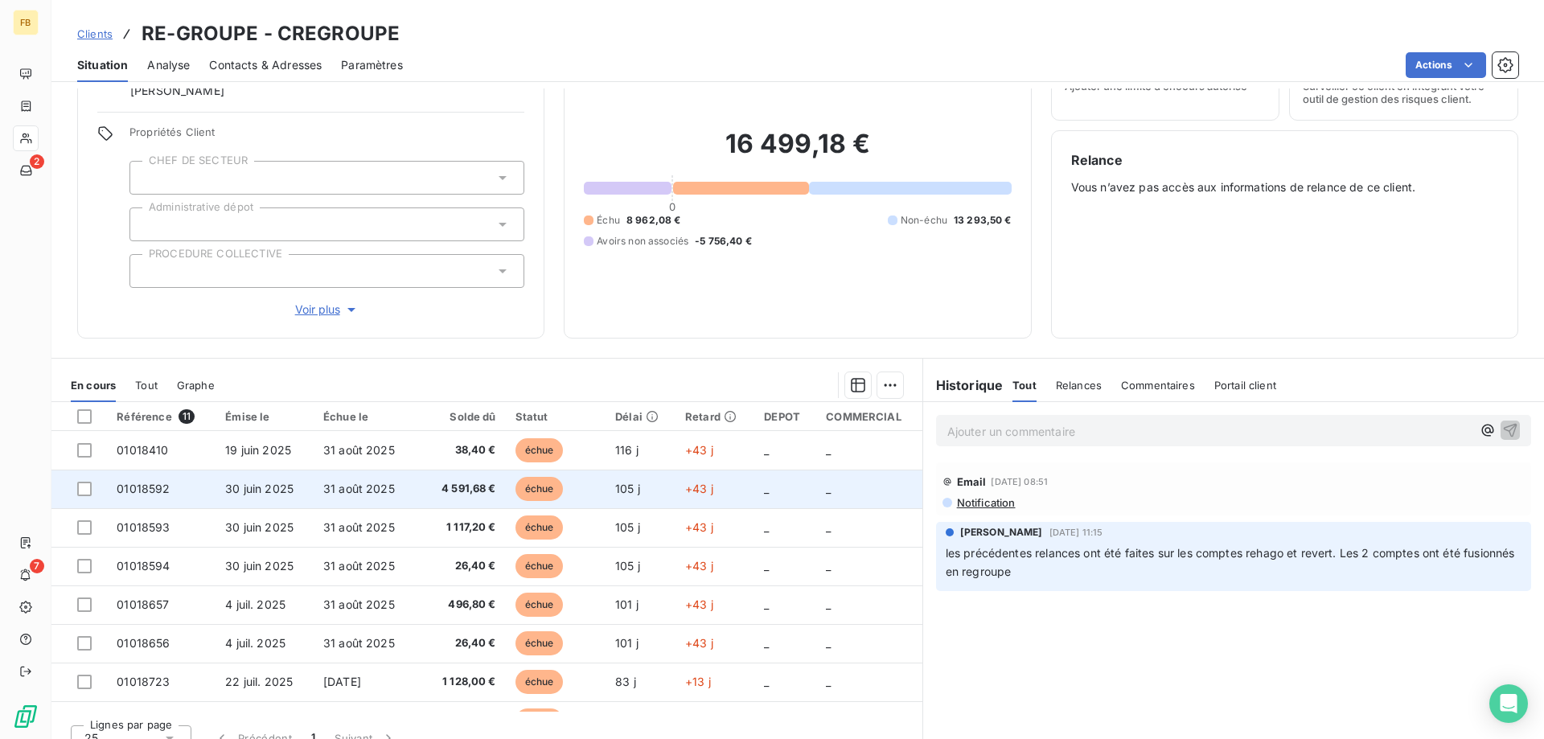
click at [474, 479] on td "4 591,68 €" at bounding box center [460, 489] width 91 height 39
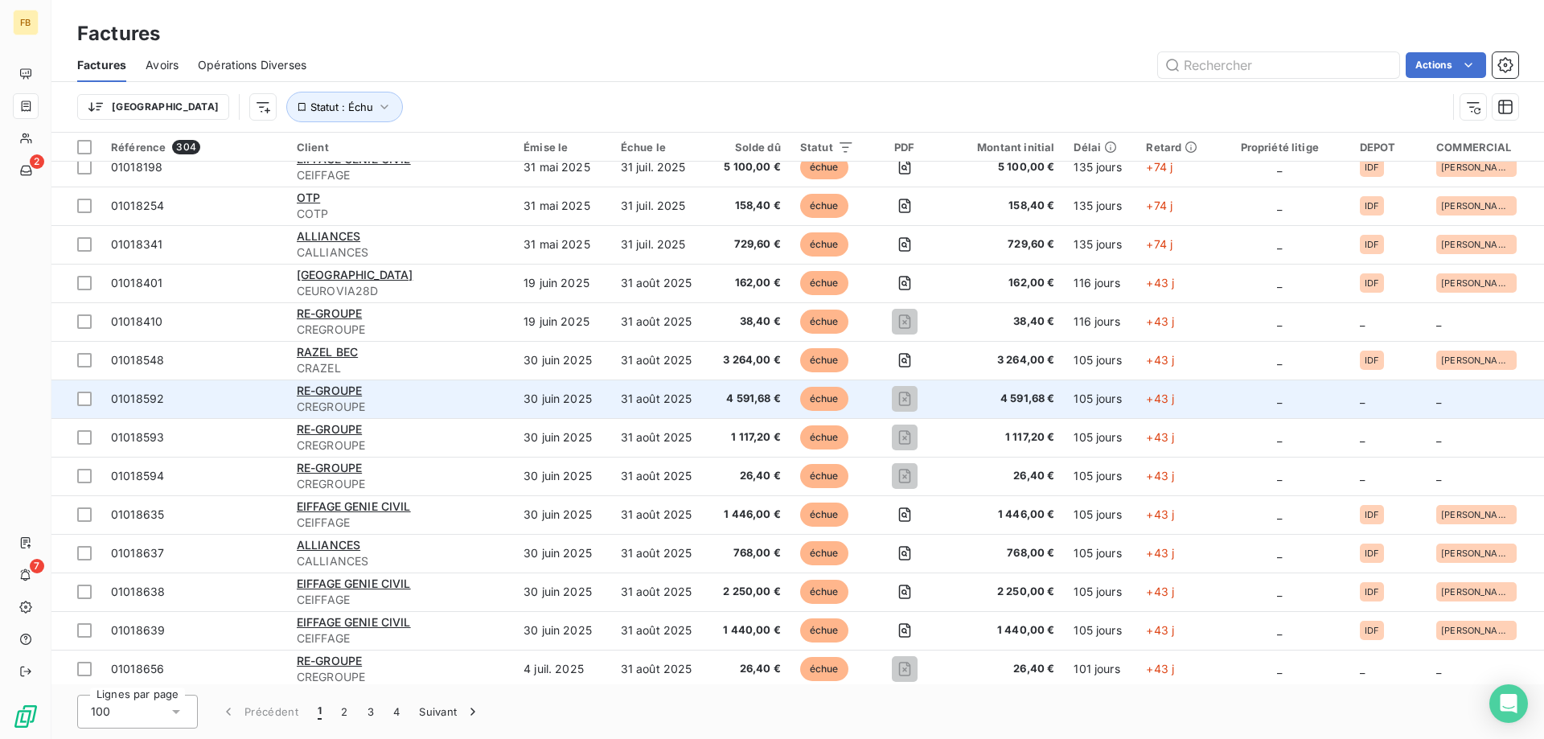
scroll to position [724, 0]
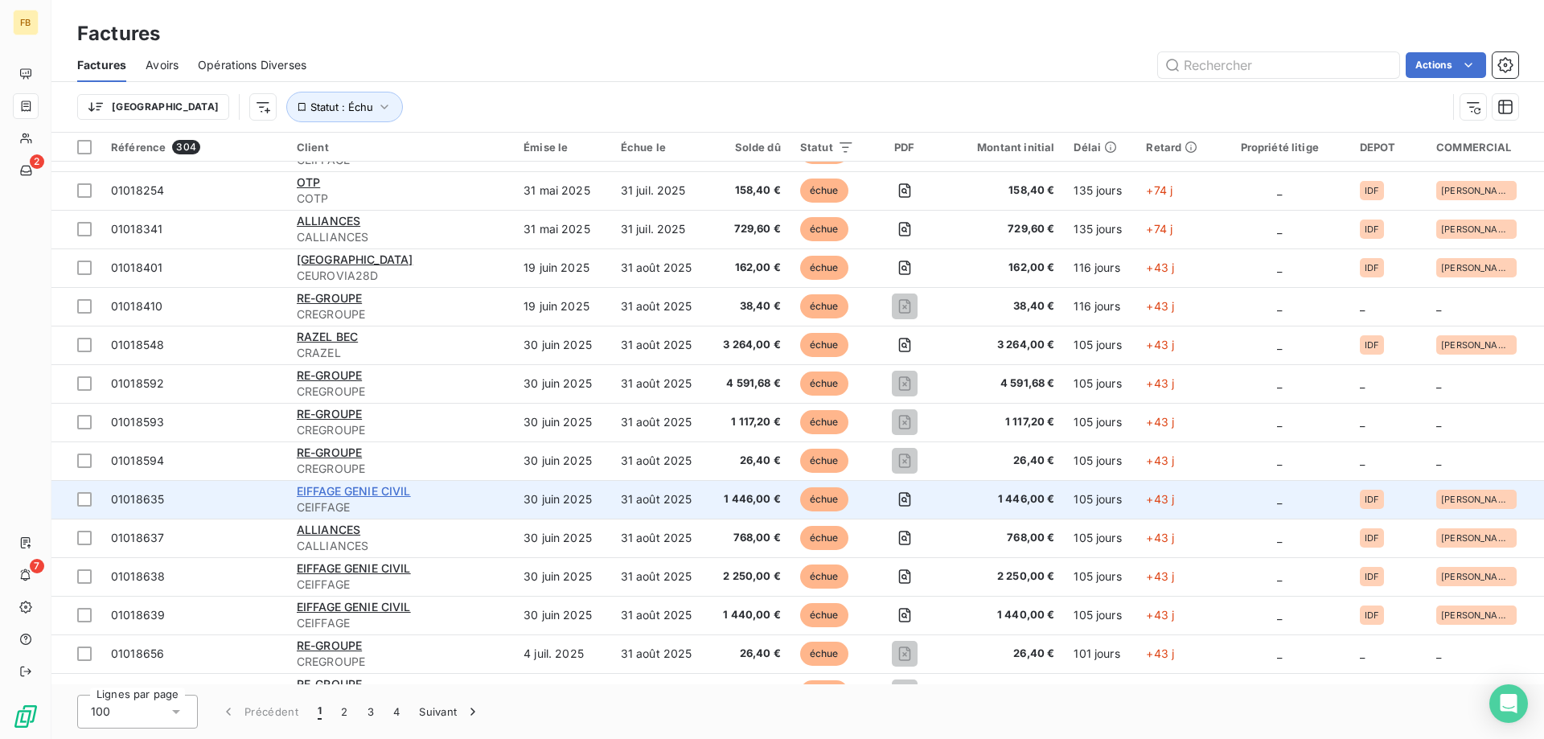
click at [385, 486] on span "EIFFAGE GENIE CIVIL" at bounding box center [354, 491] width 114 height 14
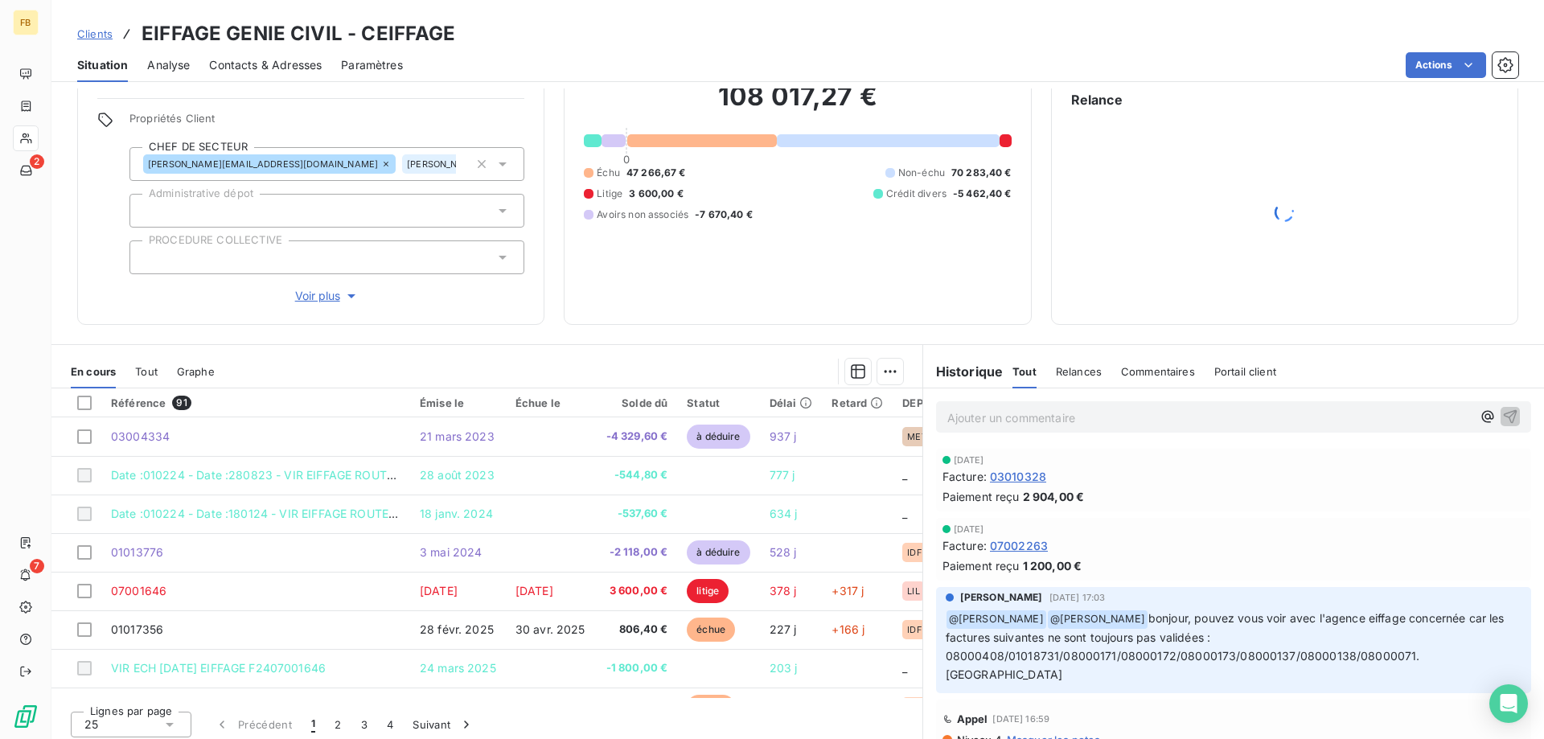
scroll to position [148, 0]
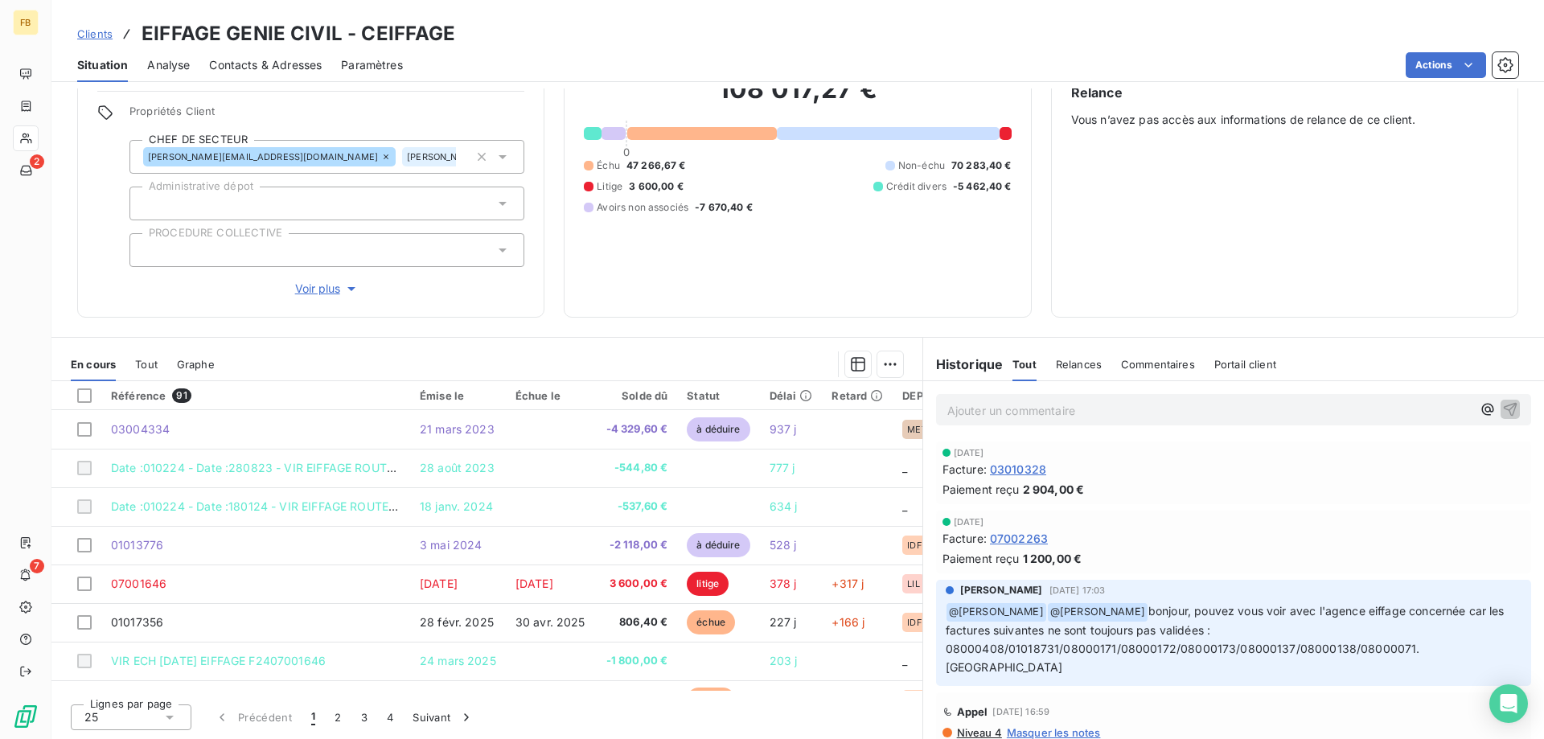
click at [965, 643] on span "bonjour, pouvez vous voir avec l'agence eiffage concernée car les factures suiv…" at bounding box center [1227, 639] width 562 height 70
click at [1052, 650] on span "bonjour, pouvez vous voir avec l'agence eiffage concernée car les factures suiv…" at bounding box center [1227, 639] width 562 height 70
click at [1098, 651] on span "bonjour, pouvez vous voir avec l'agence eiffage concernée car les factures suiv…" at bounding box center [1227, 639] width 562 height 70
click at [1131, 640] on p "﻿ @ [PERSON_NAME] ﻿ @ [PERSON_NAME] bonjour, pouvez vous voir avec l'agence eif…" at bounding box center [1234, 639] width 576 height 75
click at [1197, 641] on span "bonjour, pouvez vous voir avec l'agence eiffage concernée car les factures suiv…" at bounding box center [1227, 639] width 562 height 70
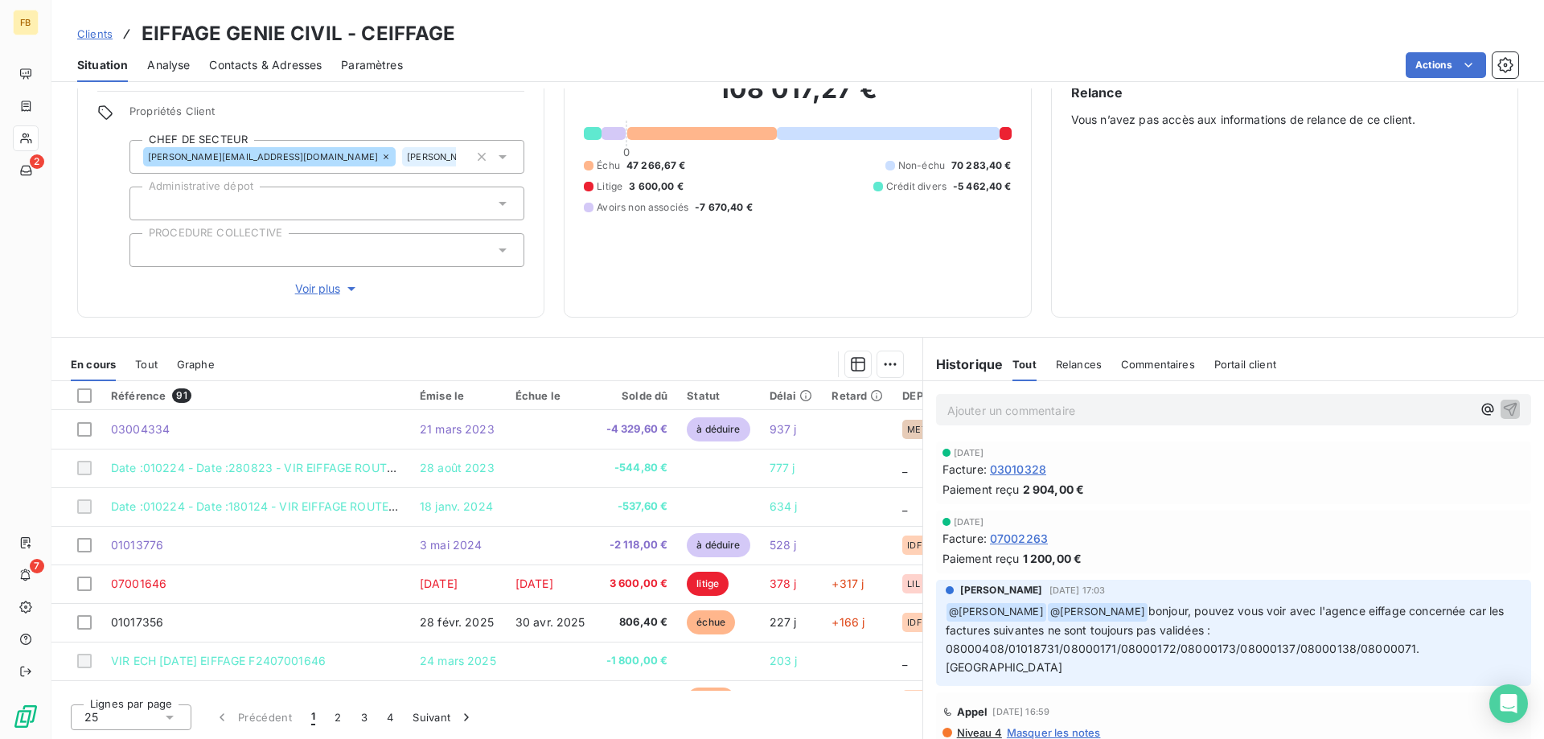
drag, startPoint x: 1266, startPoint y: 641, endPoint x: 1345, endPoint y: 642, distance: 78.8
click at [1267, 641] on span "bonjour, pouvez vous voir avec l'agence eiffage concernée car les factures suiv…" at bounding box center [1227, 639] width 562 height 70
drag, startPoint x: 1346, startPoint y: 642, endPoint x: 1394, endPoint y: 642, distance: 48.2
click at [1347, 642] on span "bonjour, pouvez vous voir avec l'agence eiffage concernée car les factures suiv…" at bounding box center [1227, 639] width 562 height 70
click at [1396, 642] on span "bonjour, pouvez vous voir avec l'agence eiffage concernée car les factures suiv…" at bounding box center [1227, 639] width 562 height 70
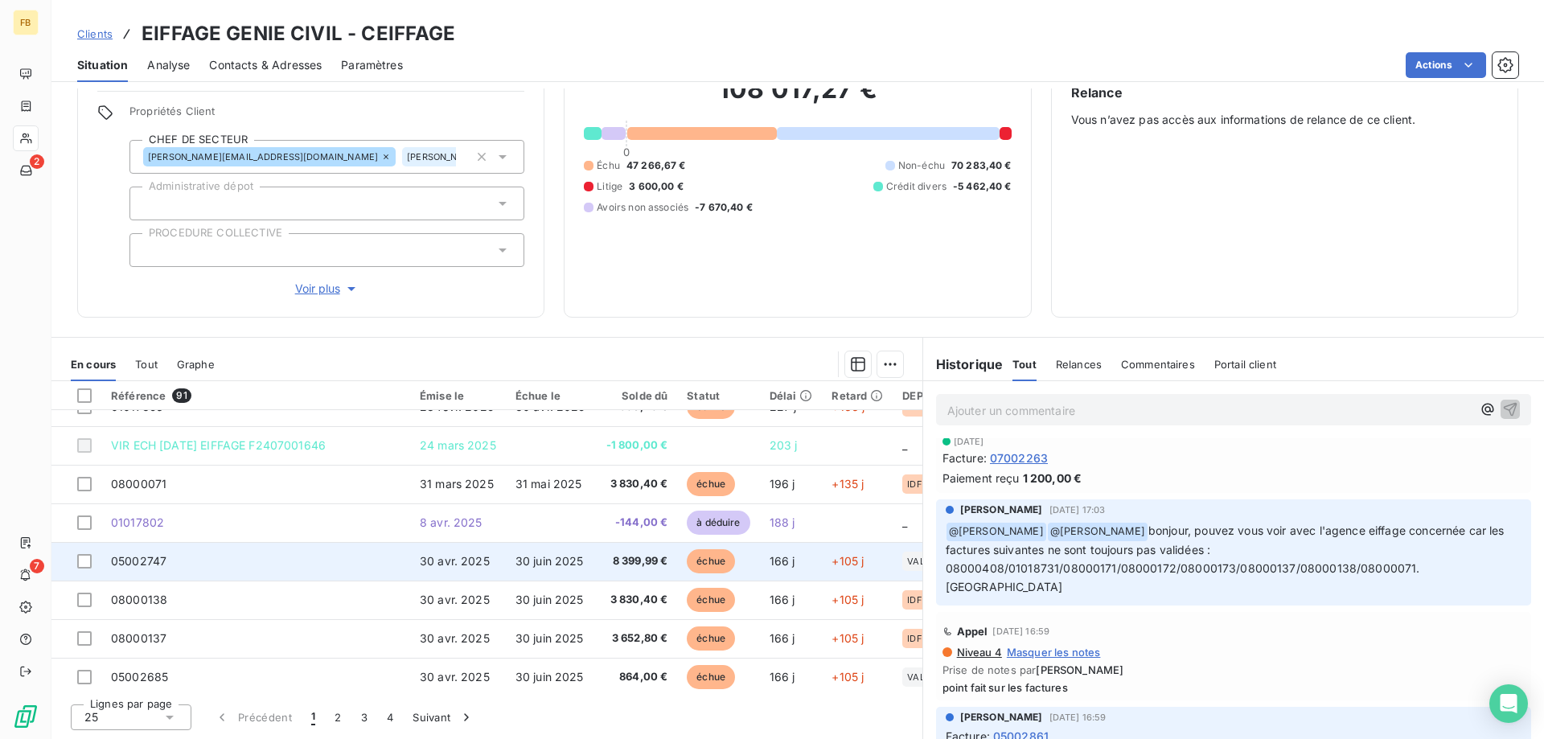
scroll to position [241, 0]
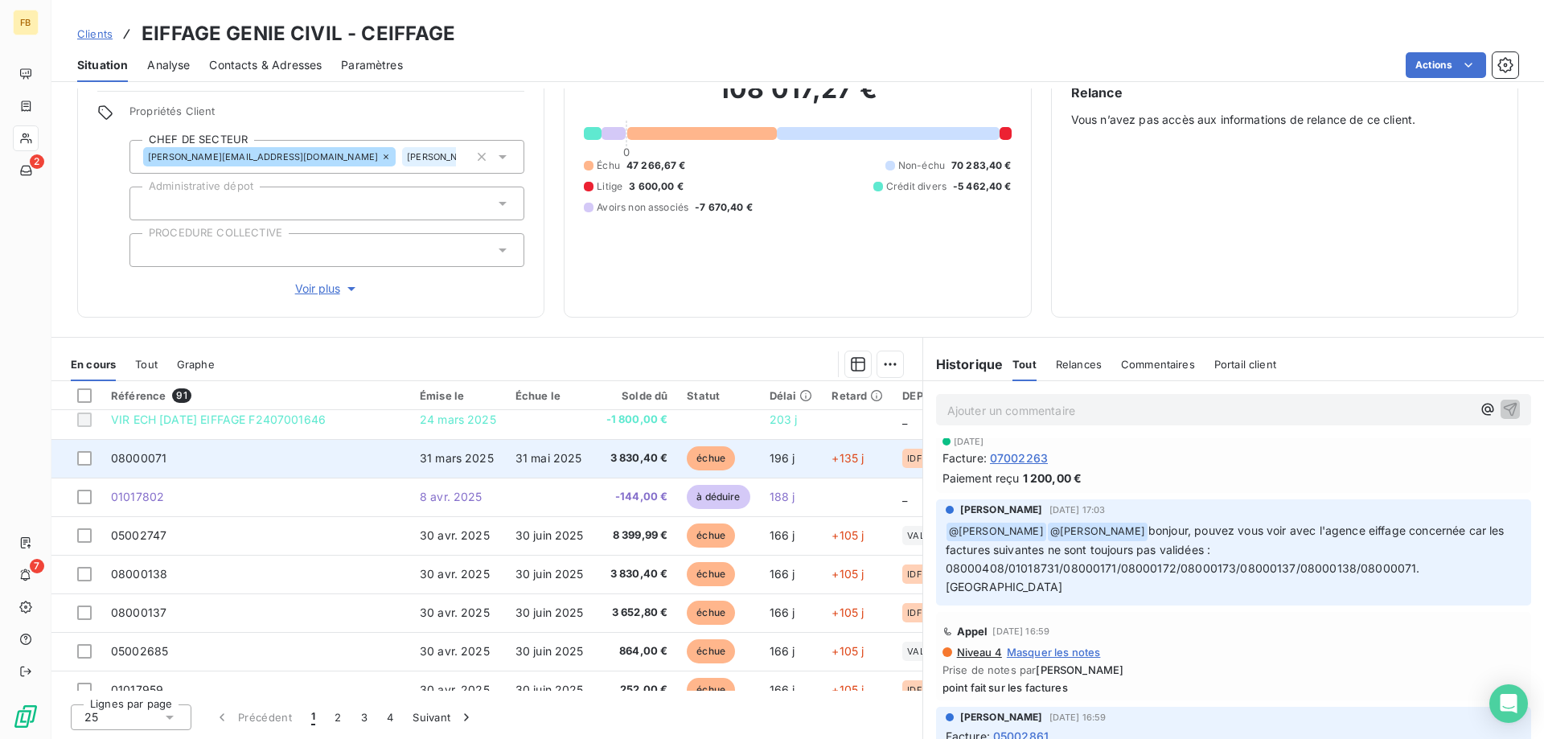
click at [425, 470] on td "31 mars 2025" at bounding box center [458, 458] width 96 height 39
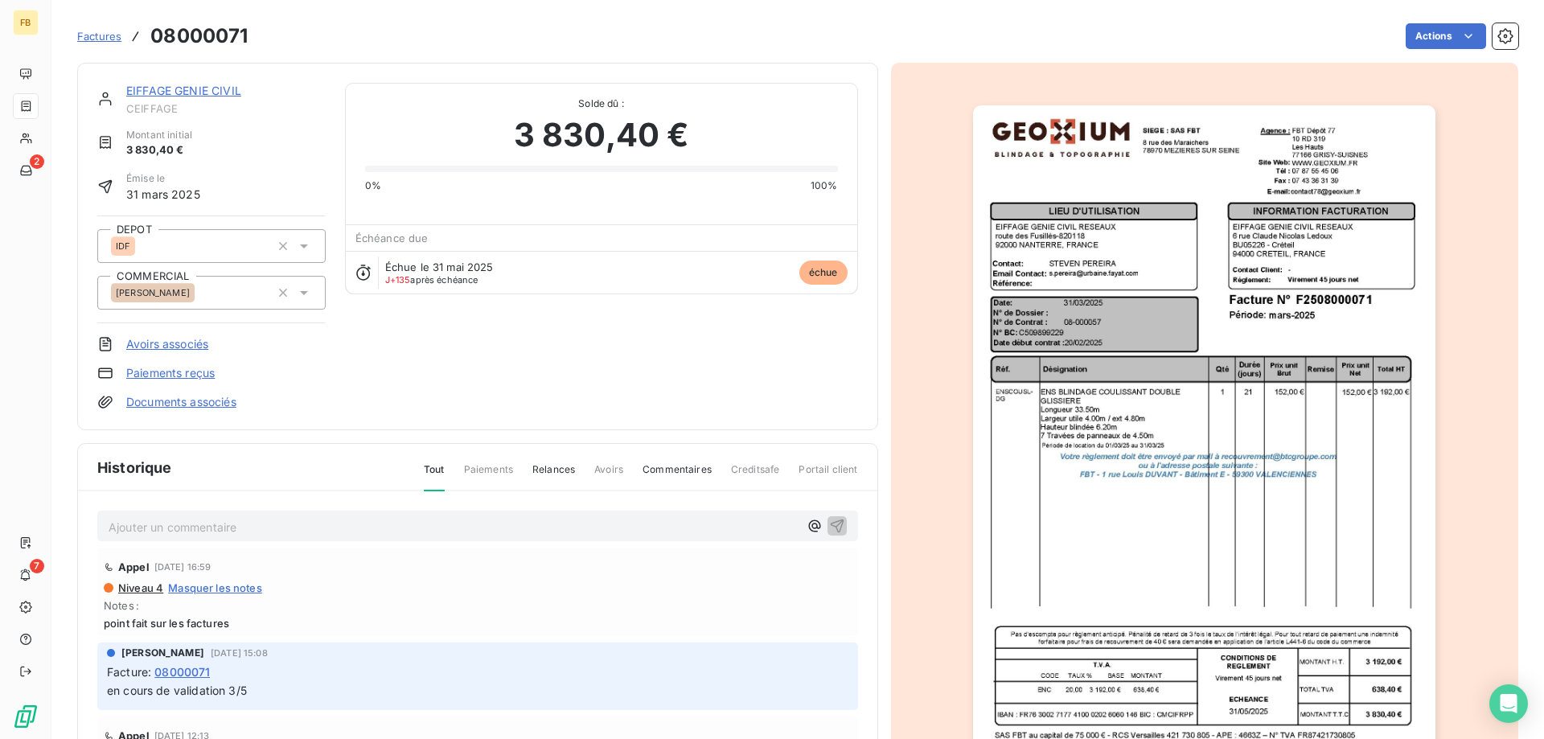
scroll to position [81, 0]
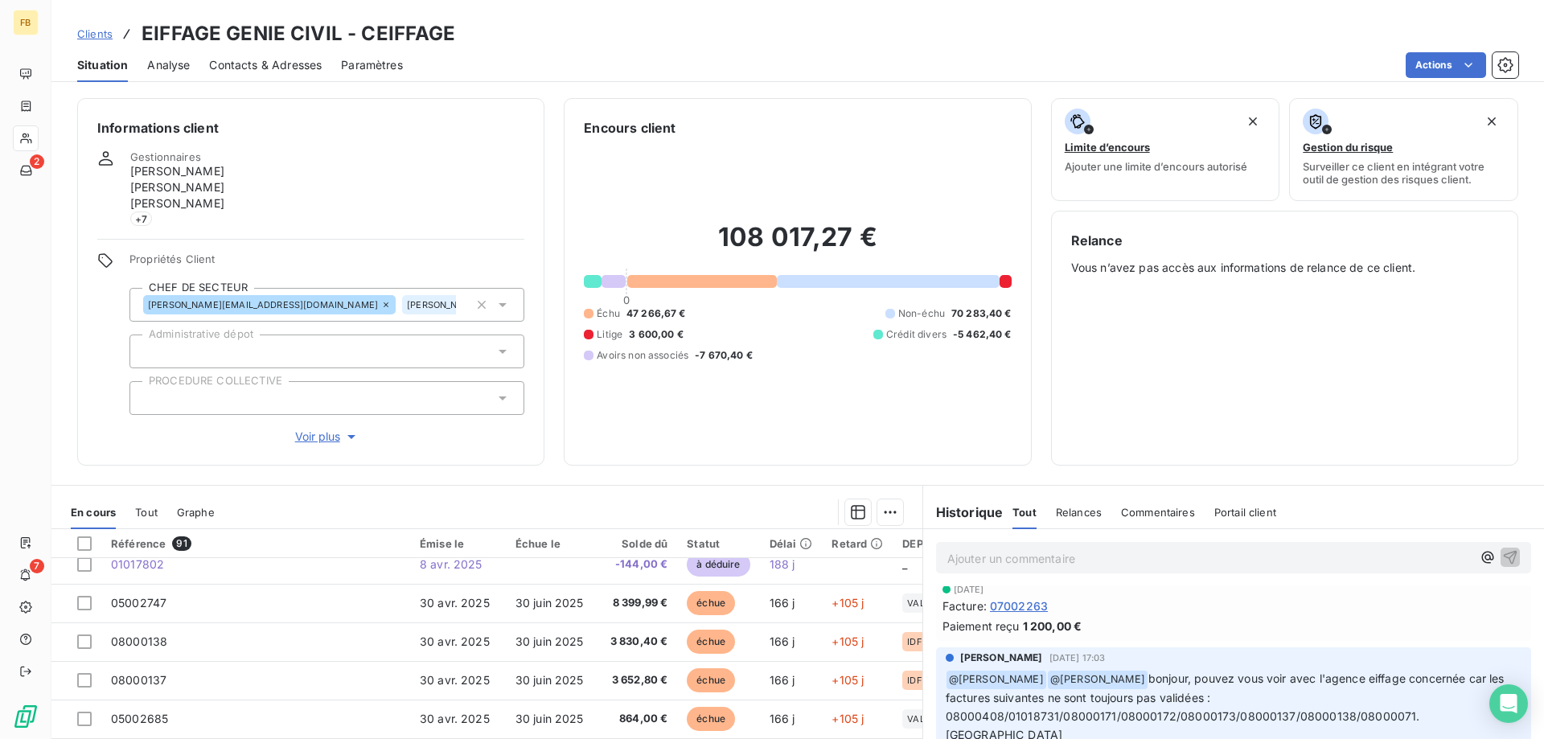
scroll to position [161, 0]
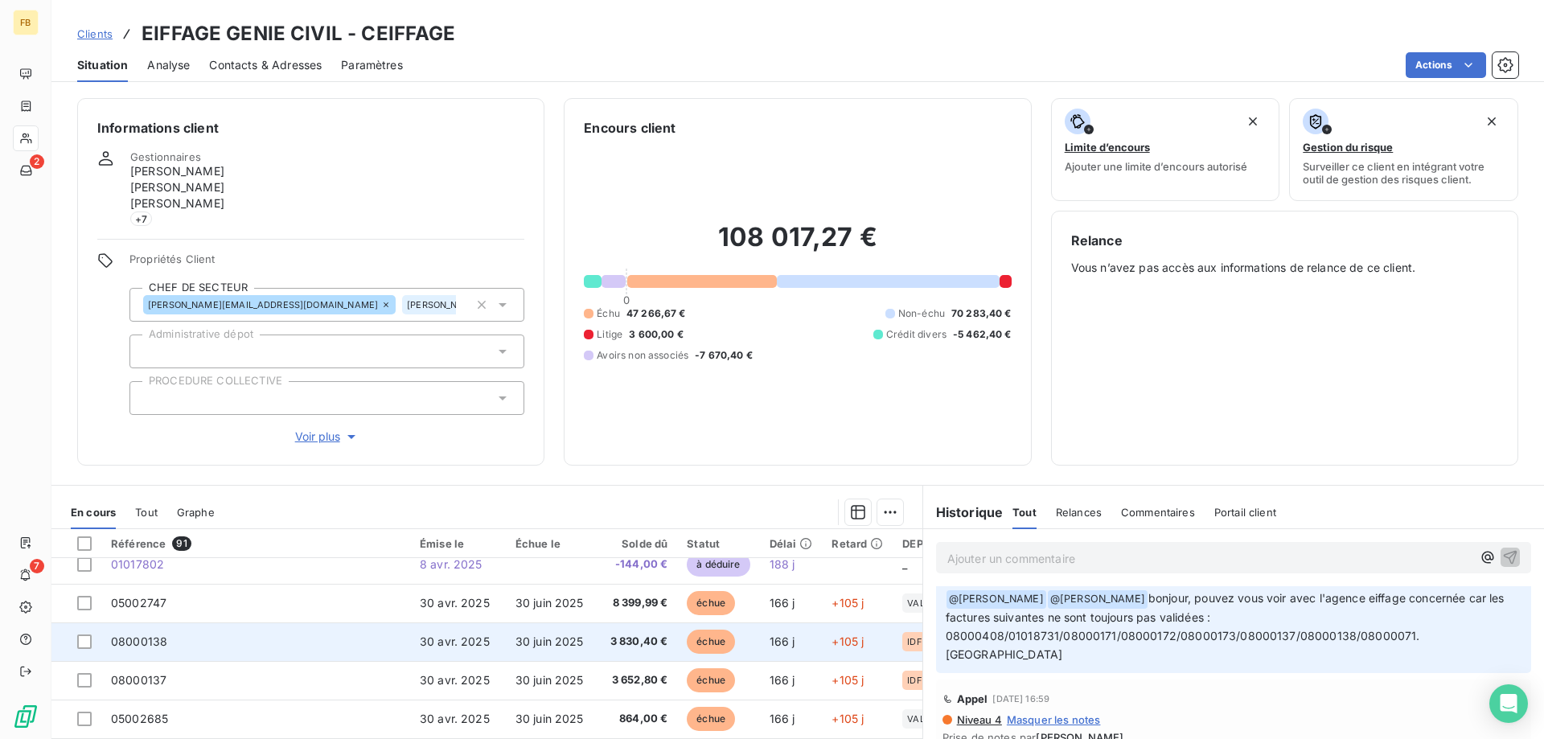
click at [482, 639] on span "30 avr. 2025" at bounding box center [455, 641] width 70 height 14
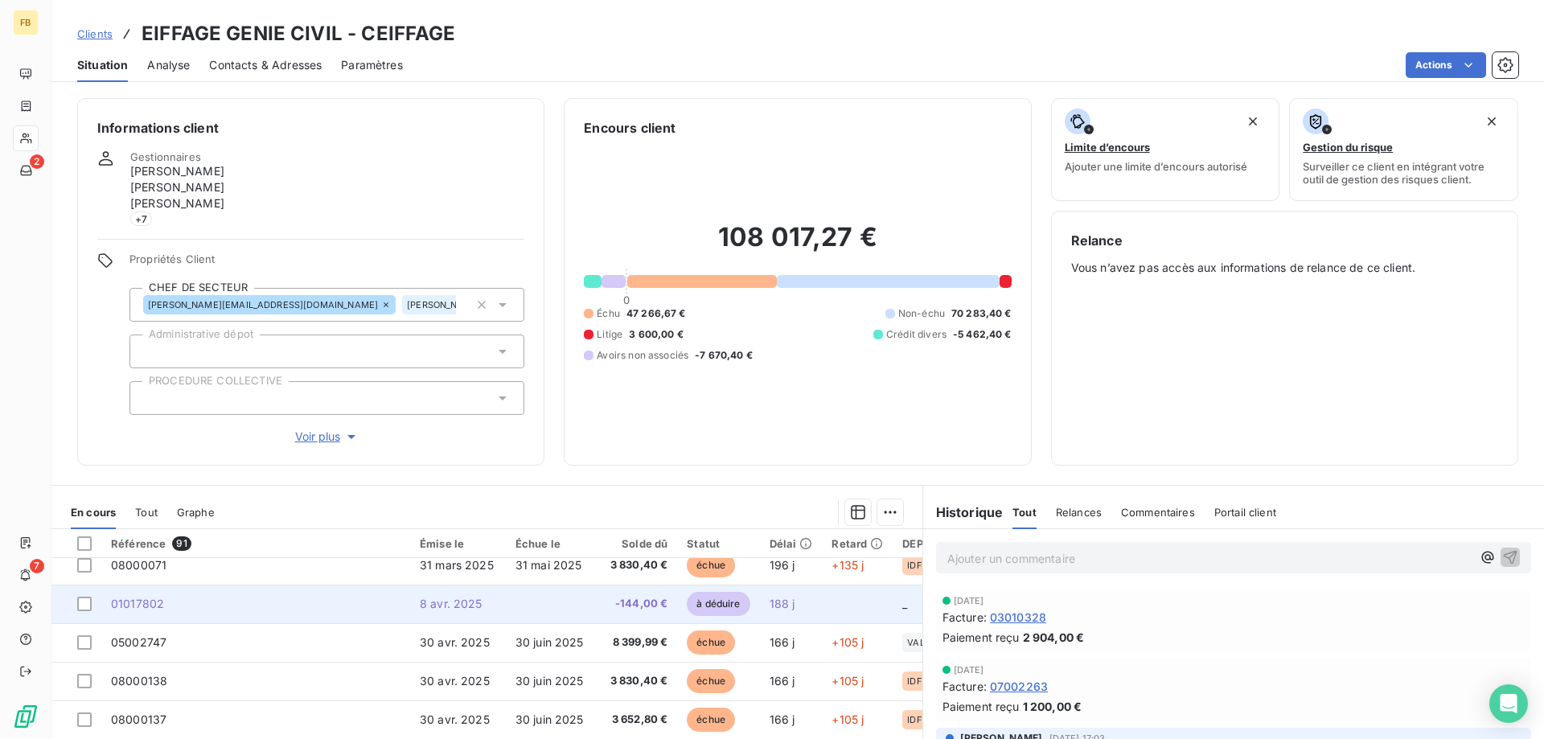
scroll to position [322, 0]
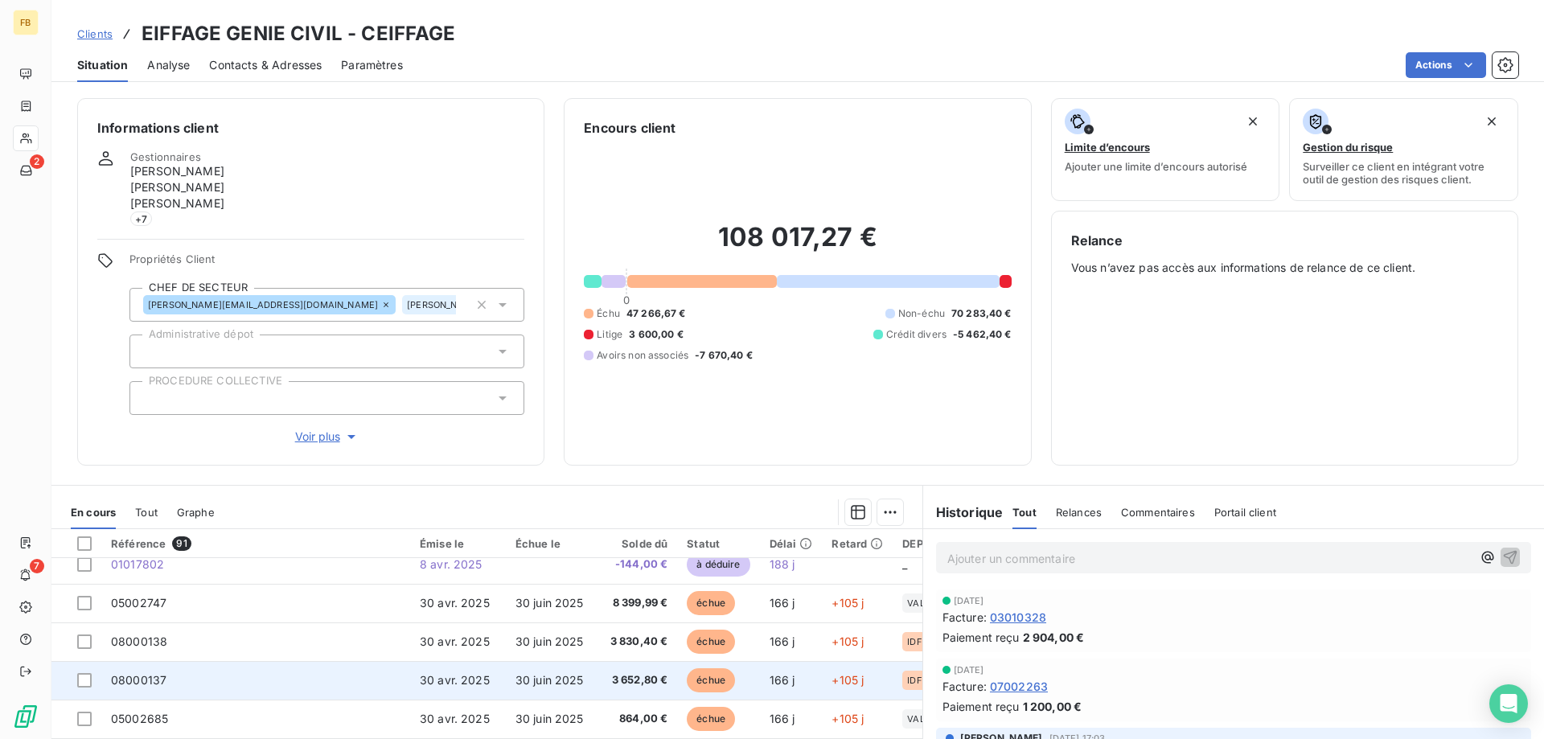
click at [316, 683] on td "08000137" at bounding box center [255, 680] width 309 height 39
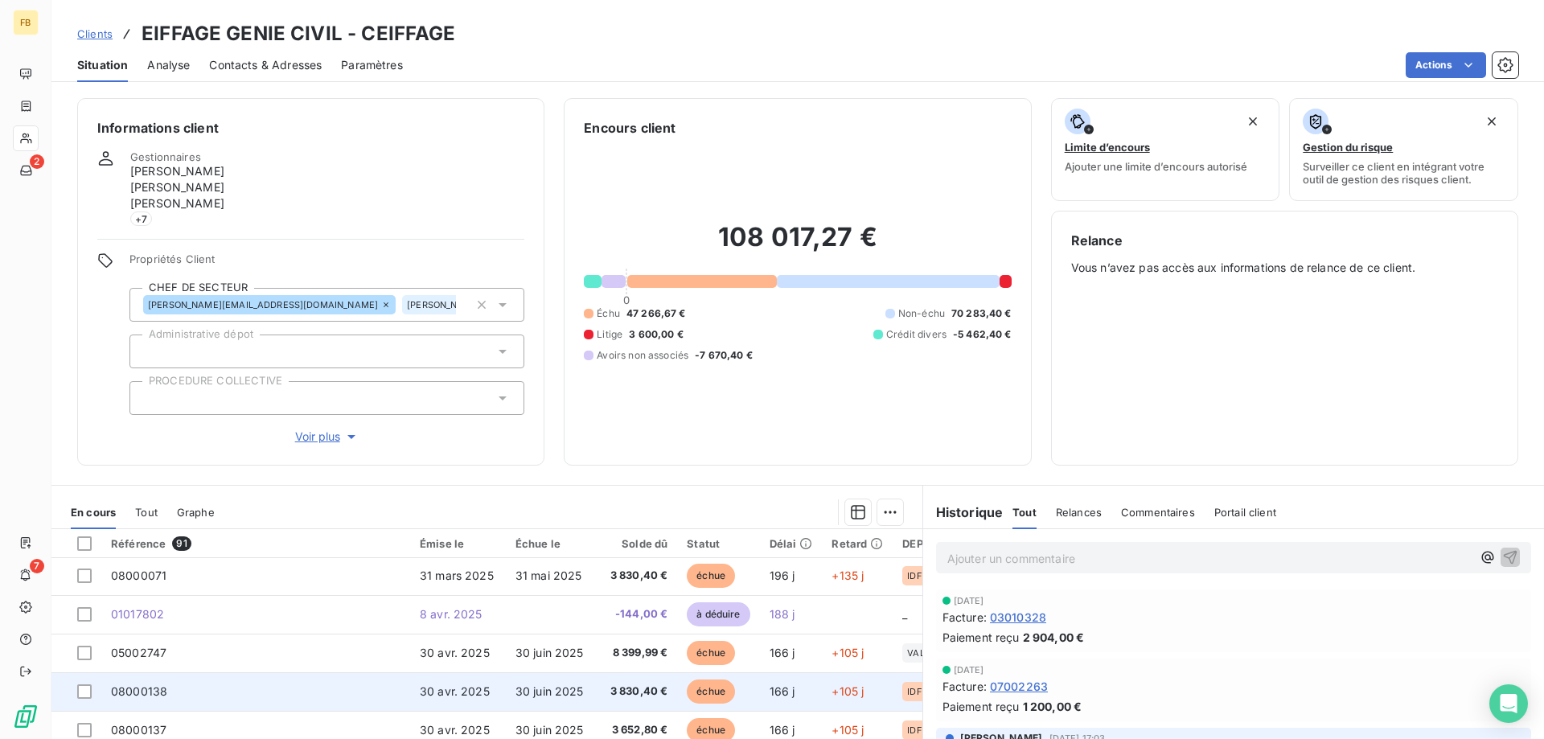
scroll to position [322, 0]
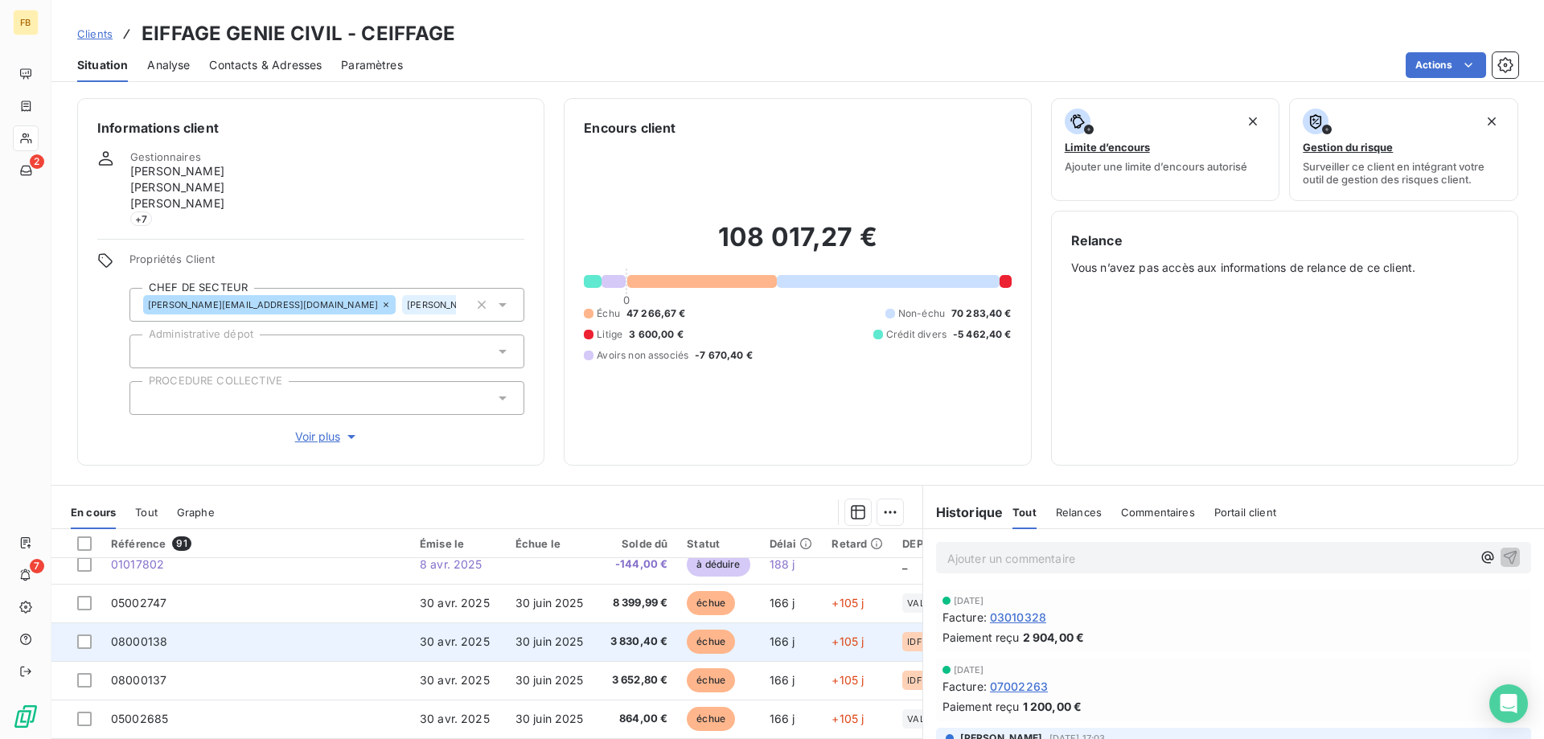
click at [314, 634] on td "08000138" at bounding box center [255, 641] width 309 height 39
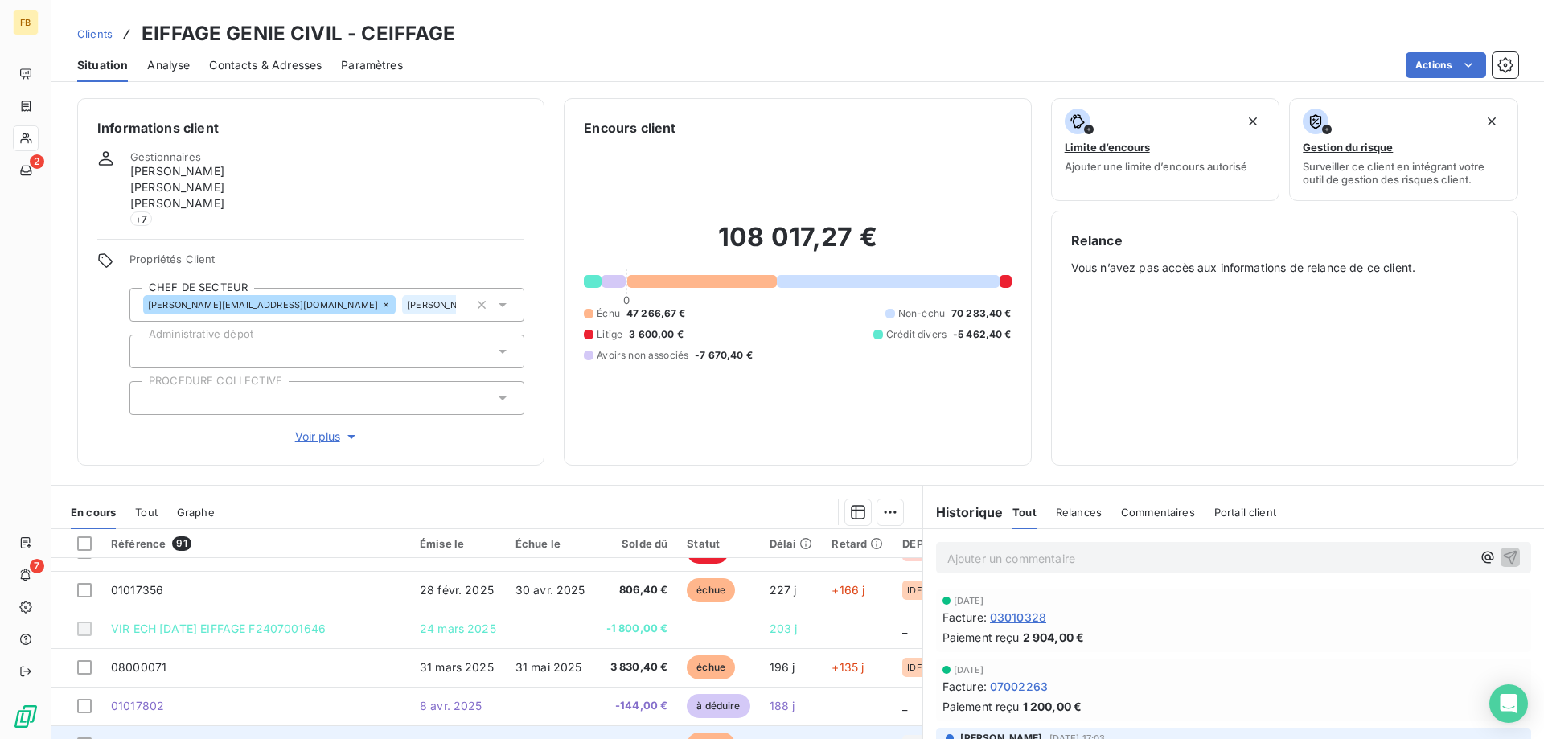
scroll to position [161, 0]
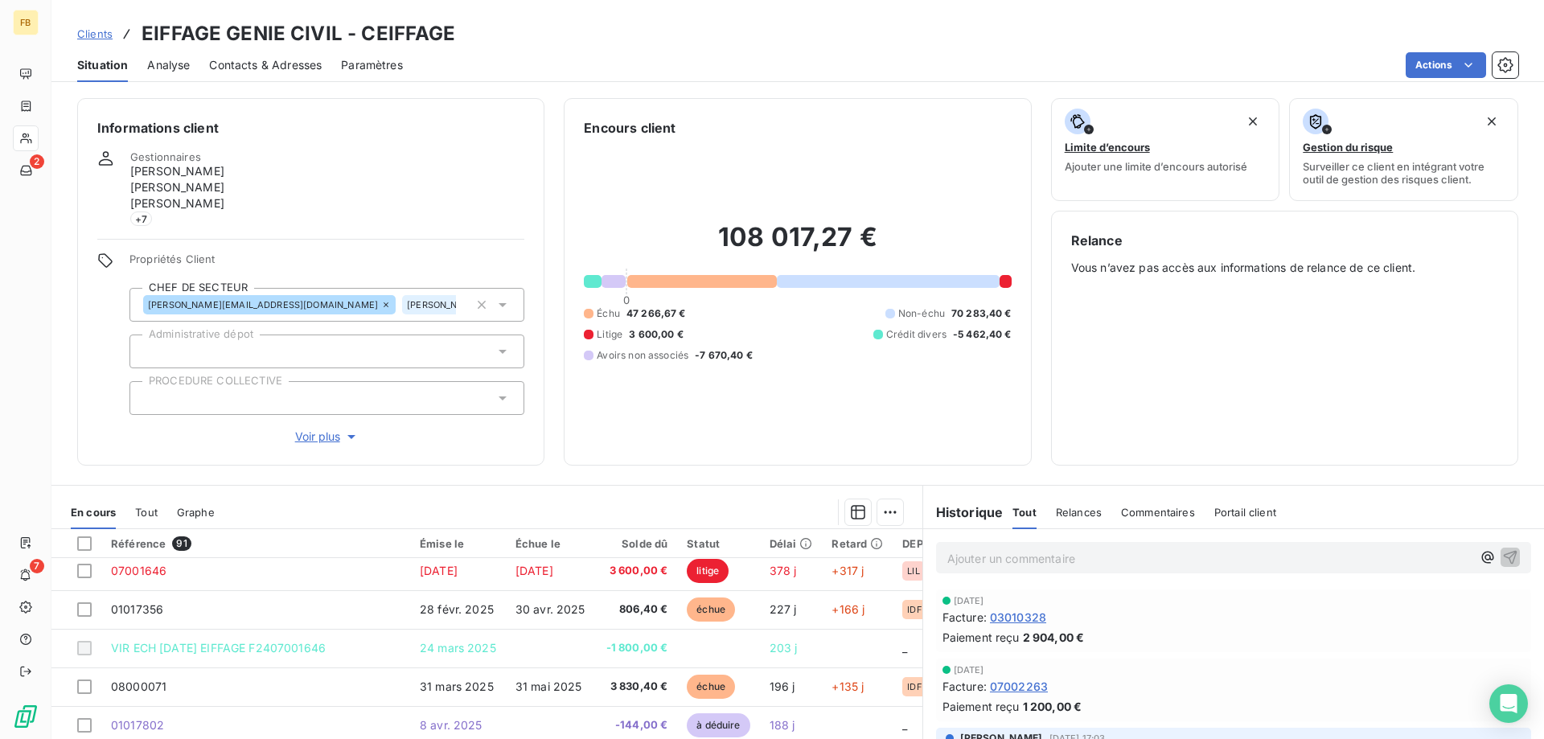
click at [745, 446] on div "Encours client 108 017,27 € 0 Échu 47 266,67 € Non-échu 70 283,40 € Litige 3 60…" at bounding box center [797, 281] width 467 height 367
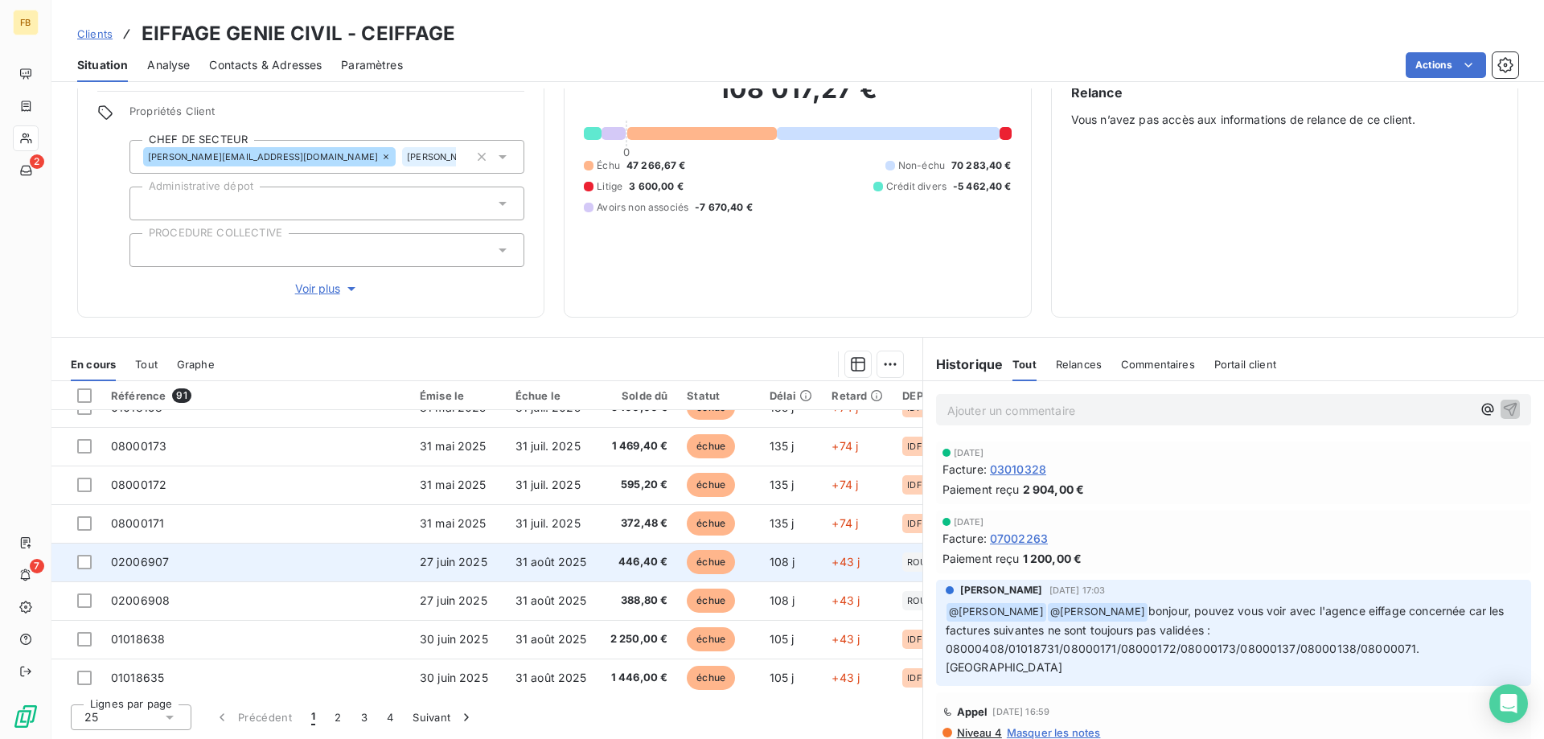
scroll to position [563, 0]
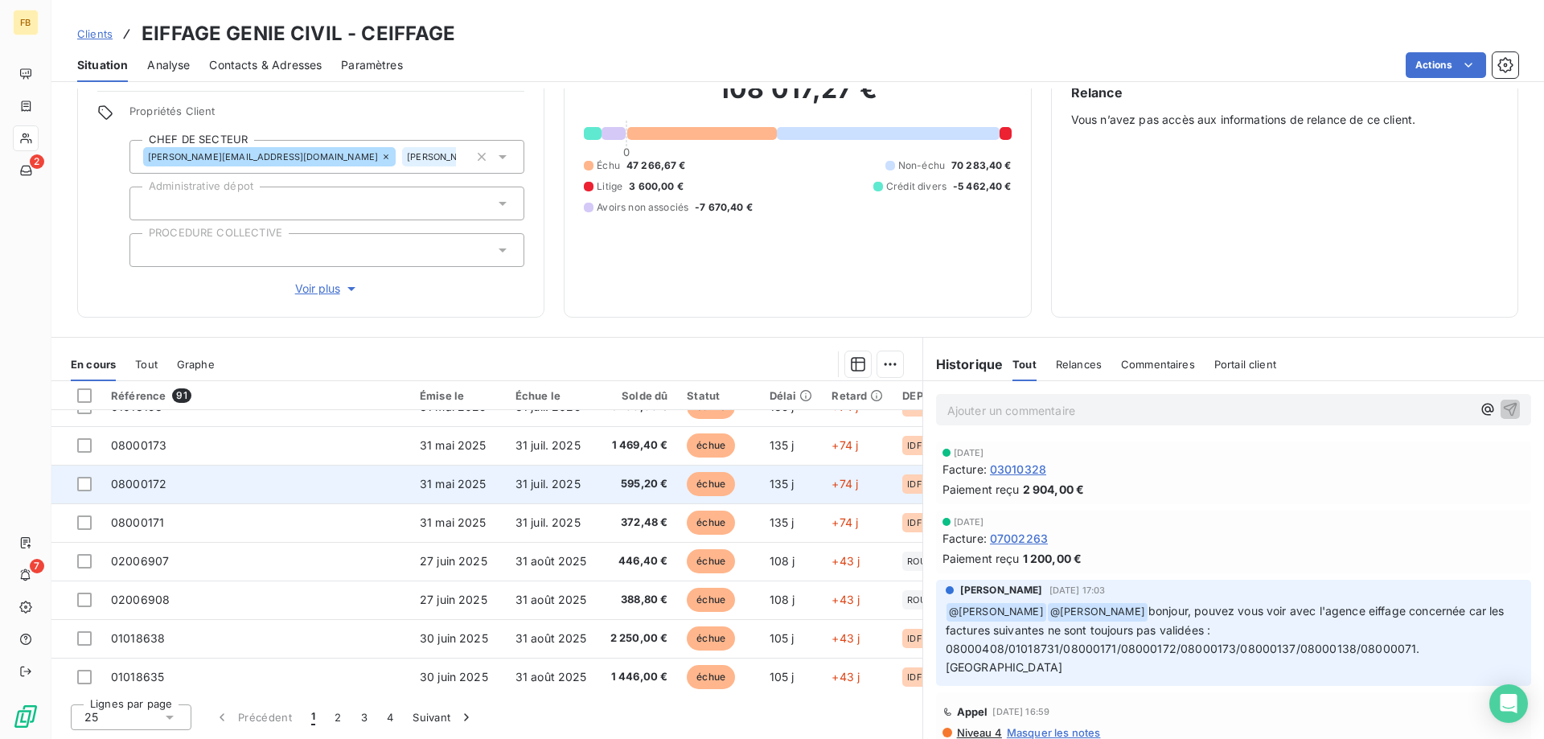
click at [252, 474] on td "08000172" at bounding box center [255, 484] width 309 height 39
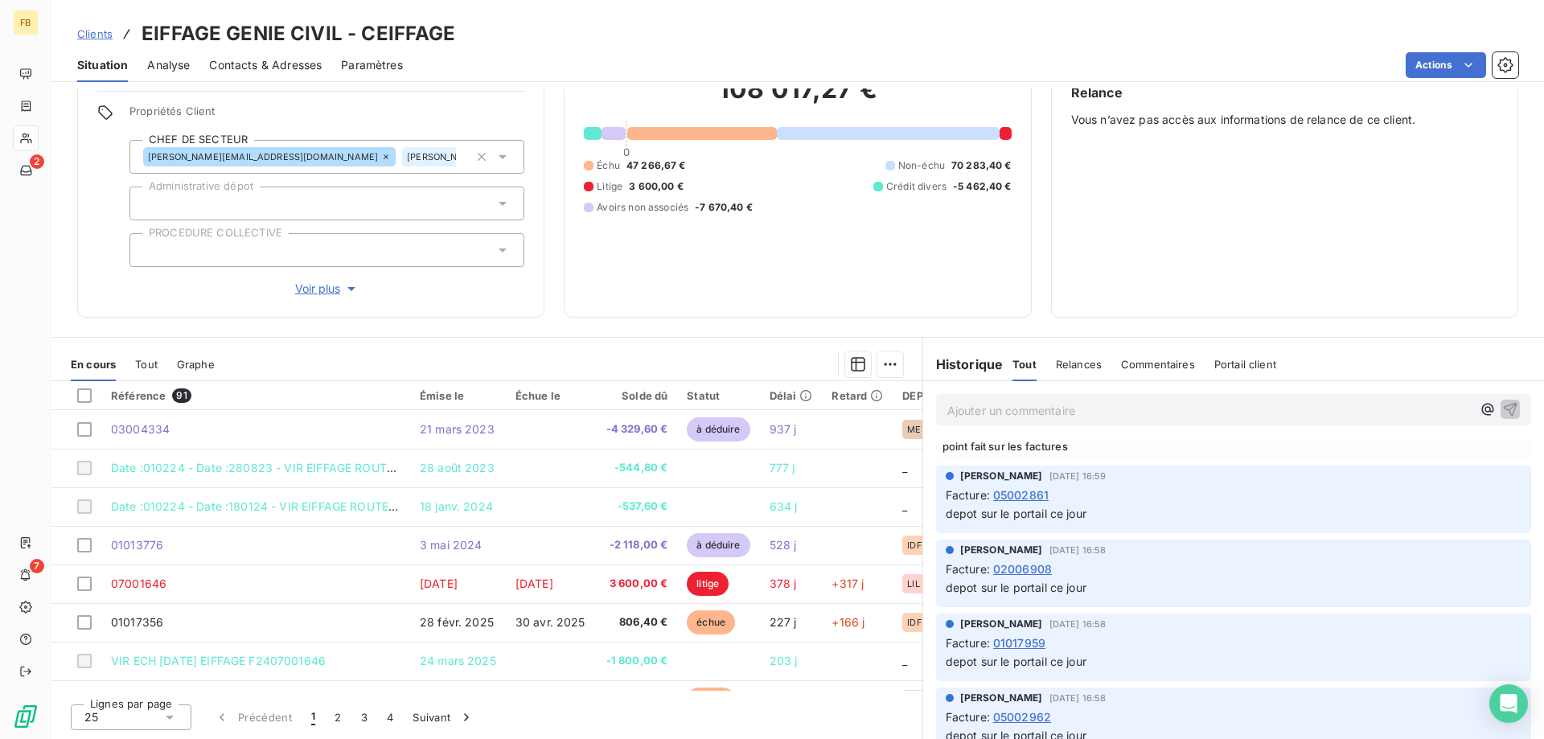
scroll to position [482, 0]
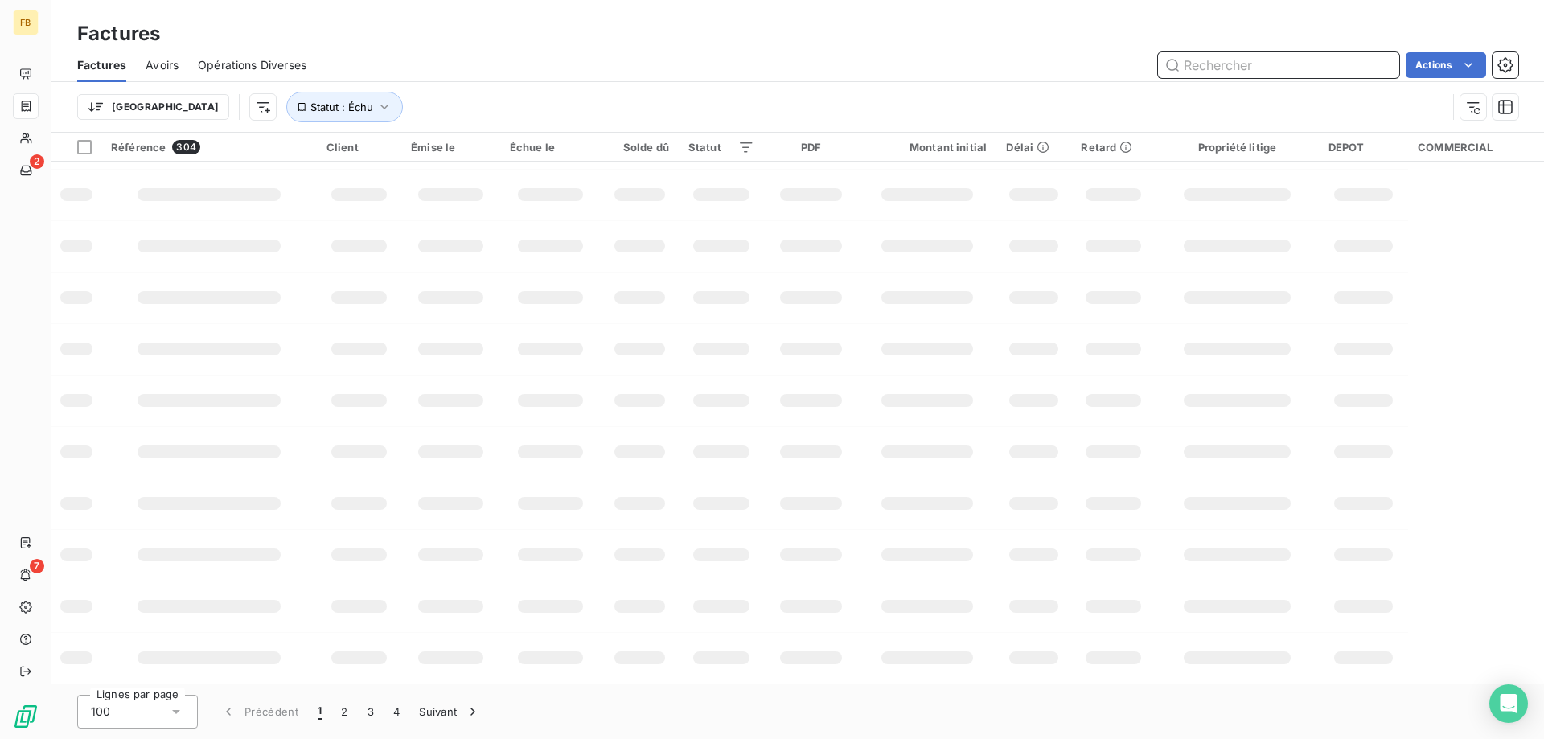
scroll to position [250, 0]
